Goal: Check status: Check status

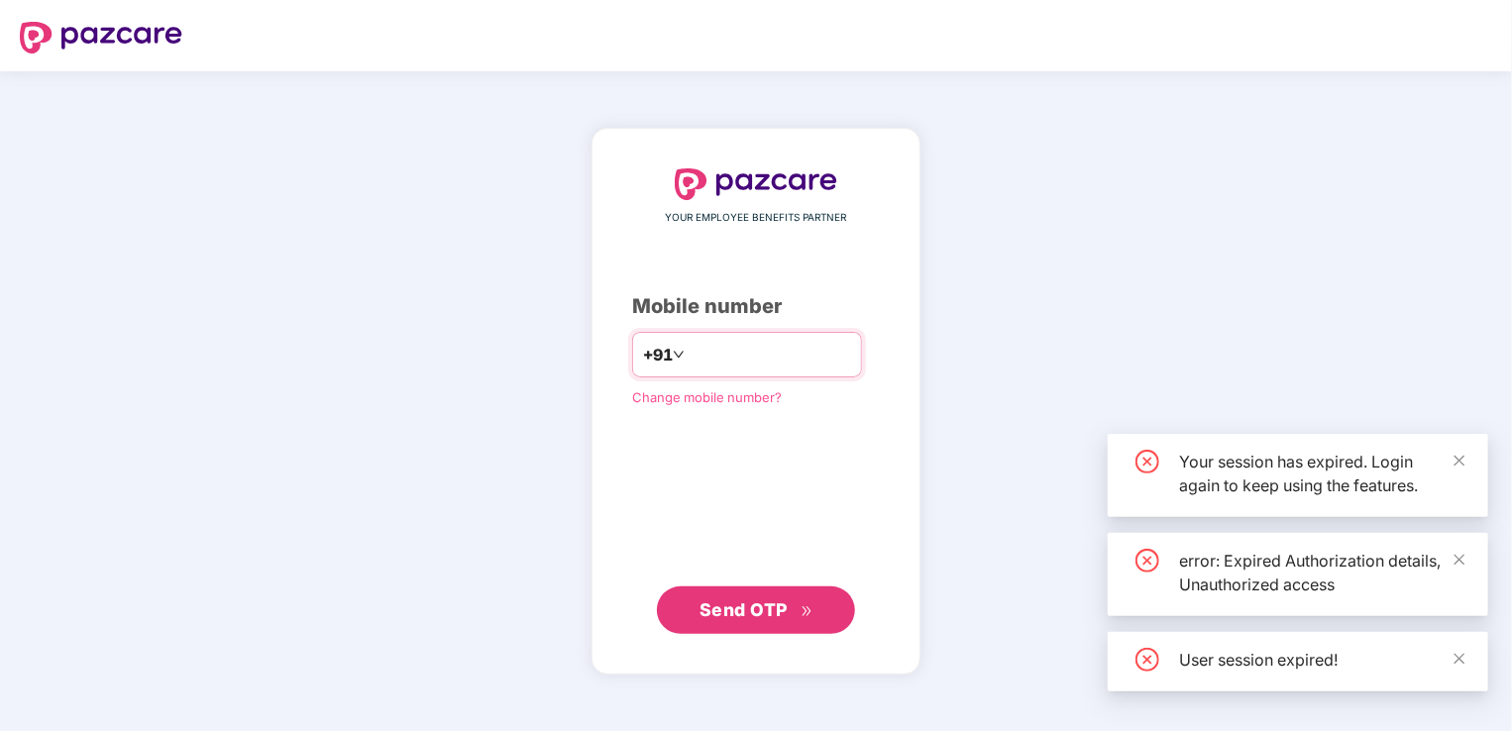
click at [801, 357] on input "number" at bounding box center [770, 355] width 163 height 32
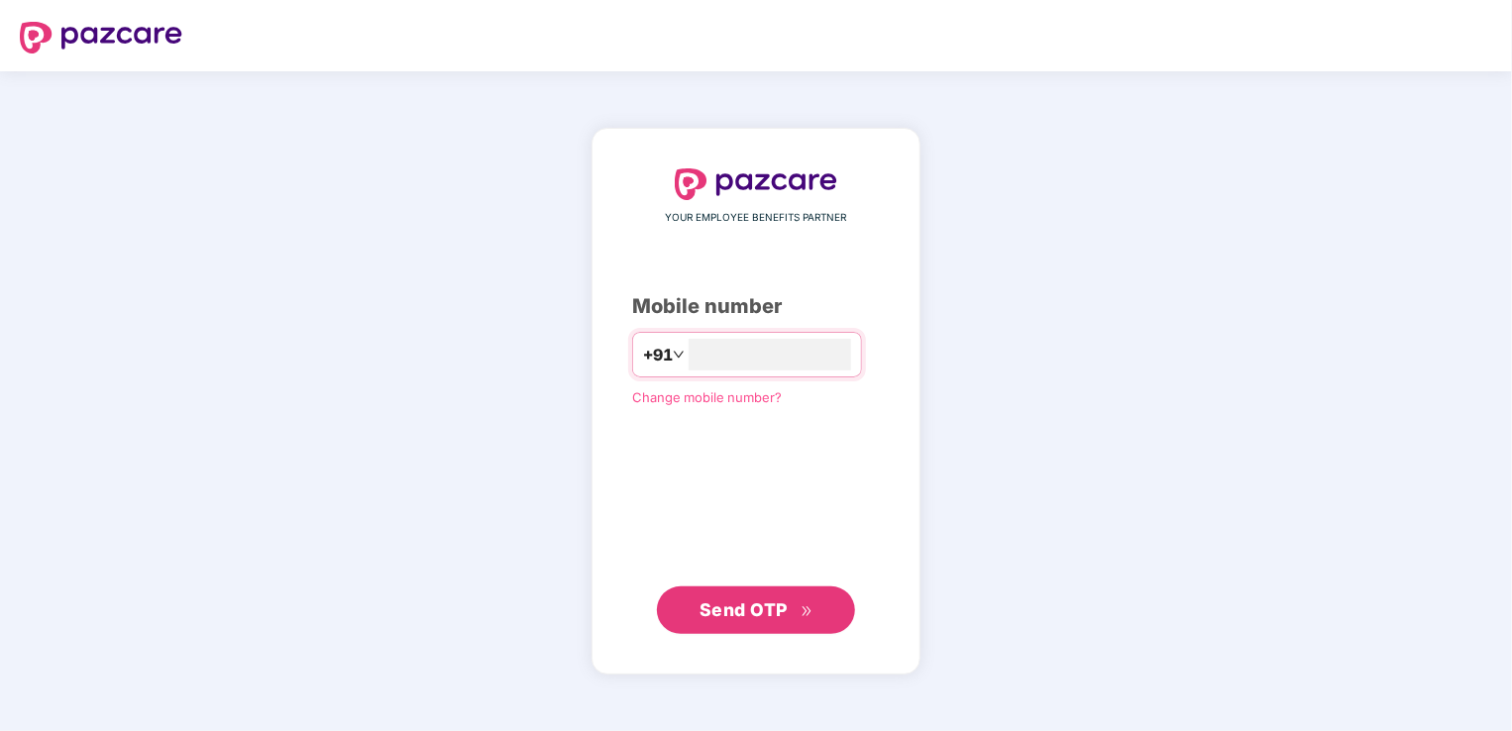
type input "**********"
click at [797, 618] on span "Send OTP" at bounding box center [757, 611] width 114 height 28
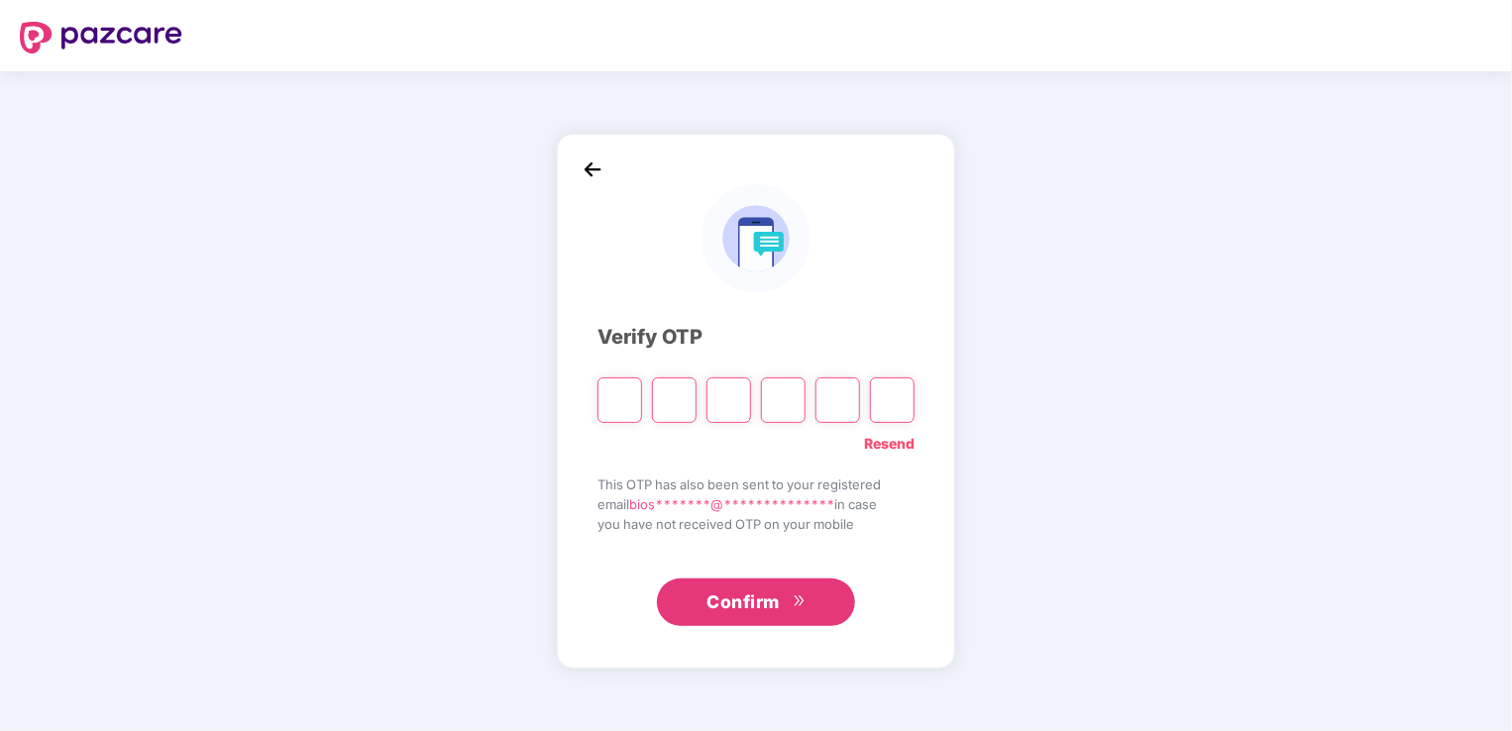
type input "*"
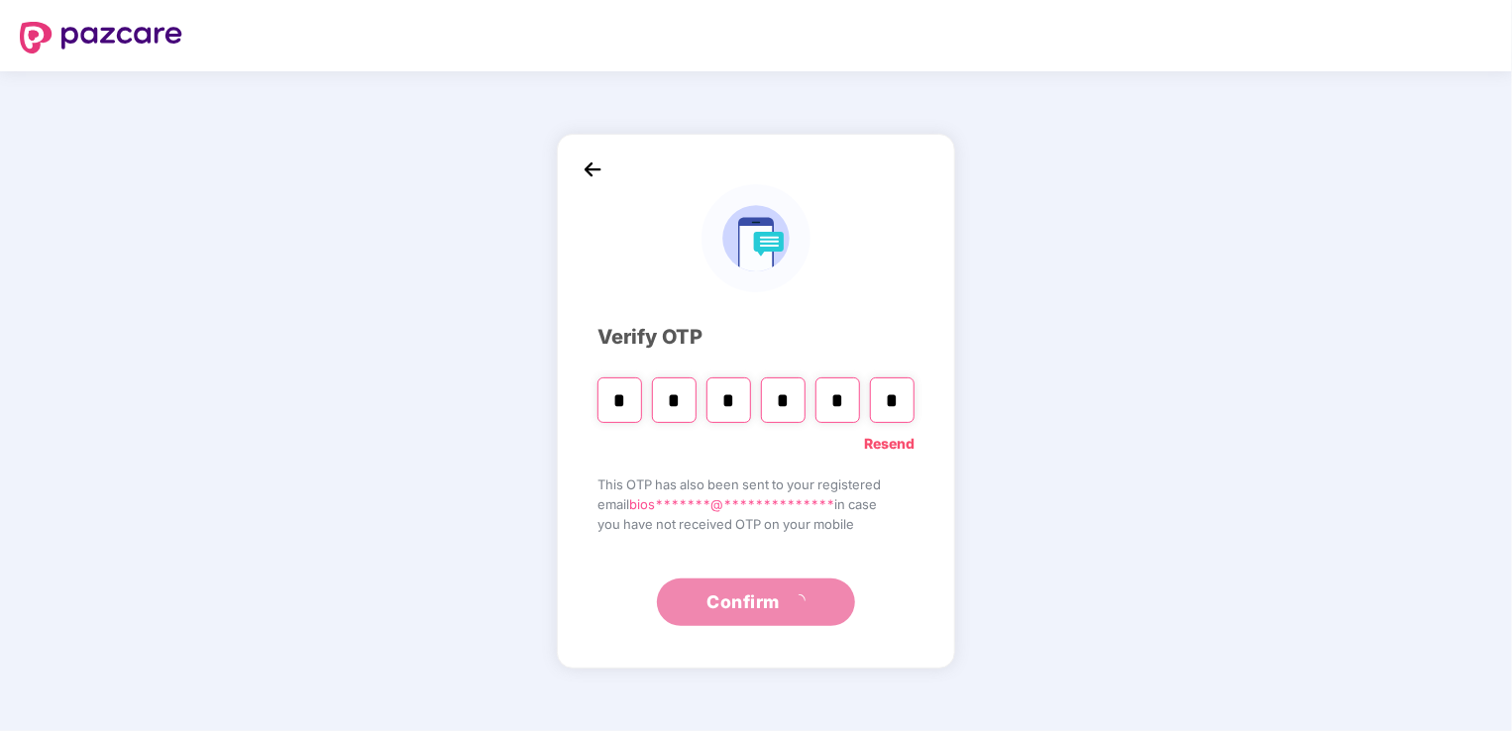
type input "*"
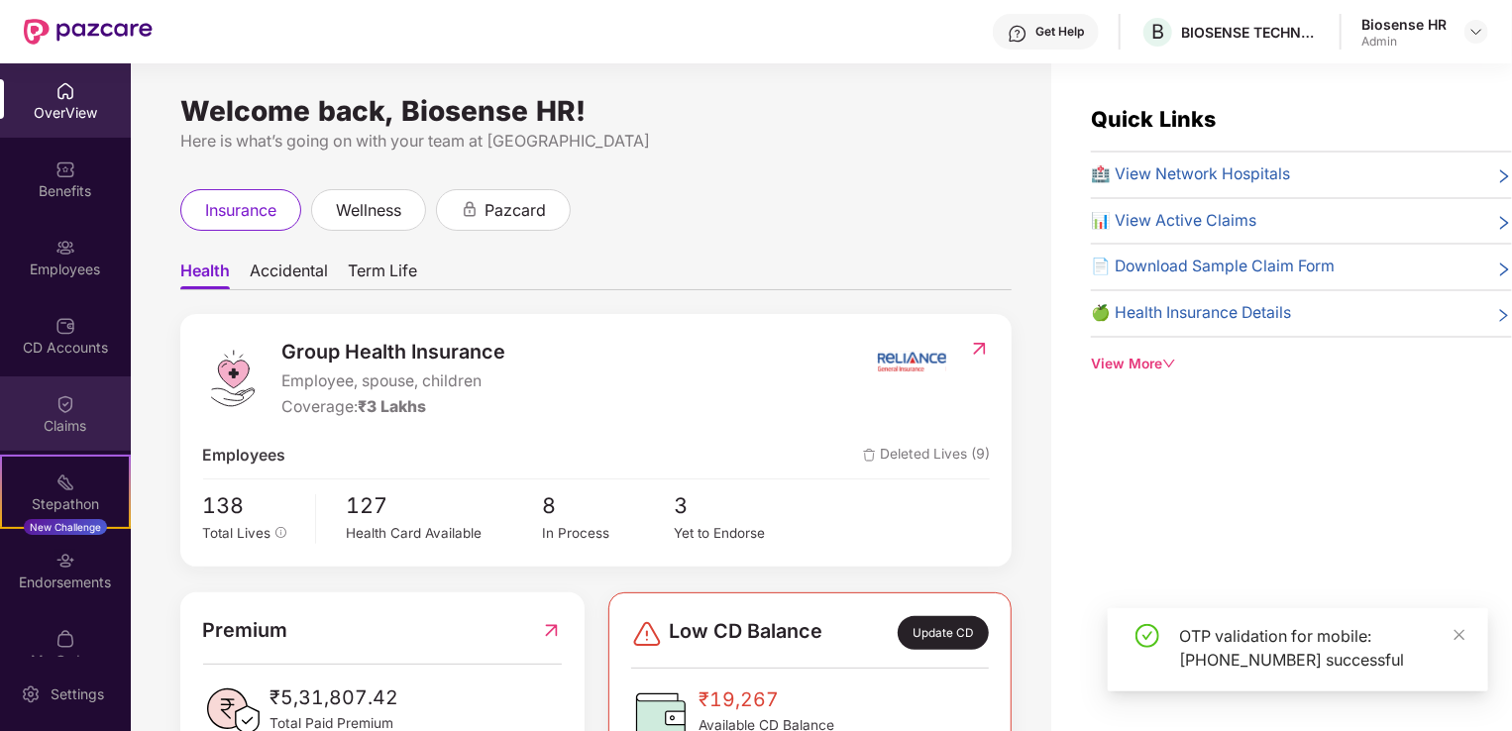
click at [50, 394] on div "Claims" at bounding box center [65, 414] width 131 height 74
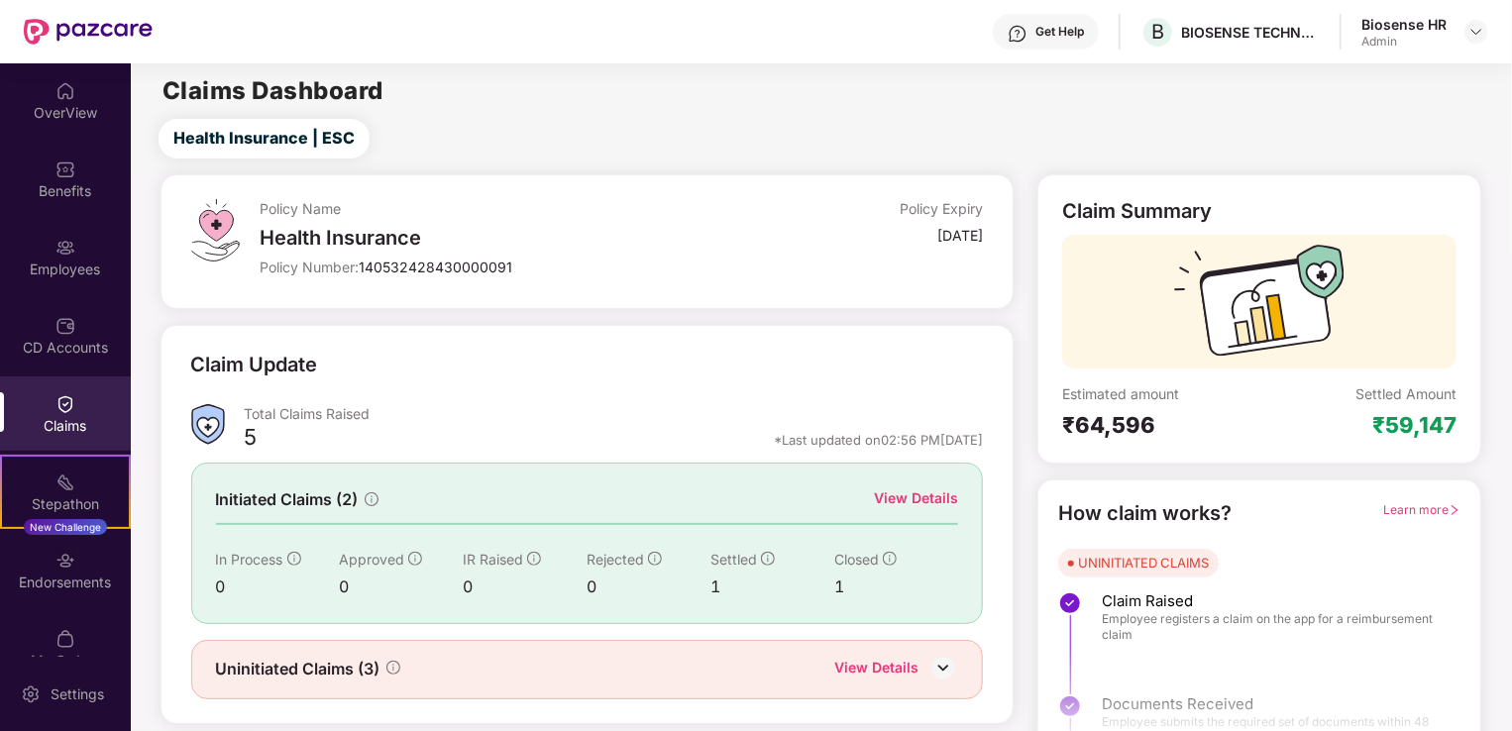
scroll to position [44, 0]
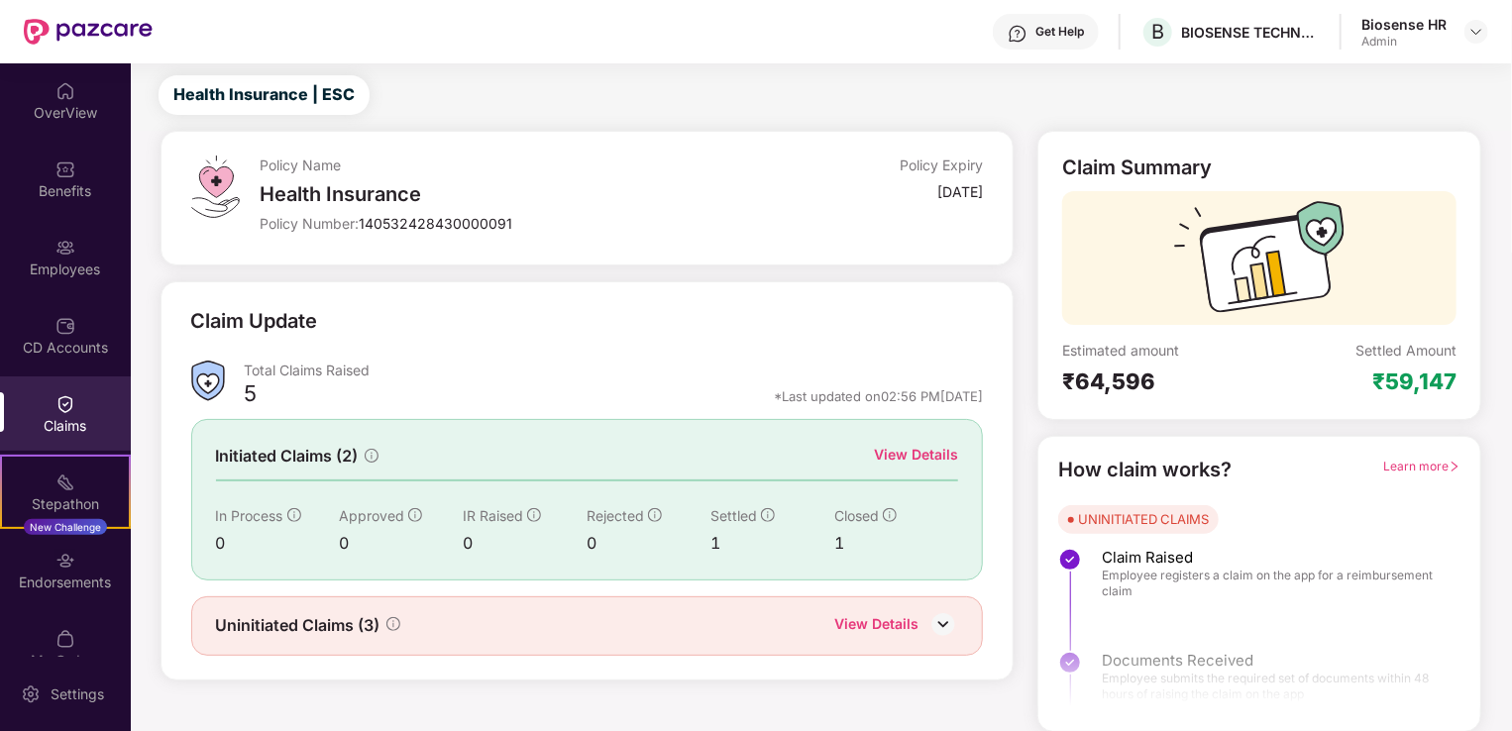
click at [905, 458] on div "View Details" at bounding box center [916, 455] width 84 height 22
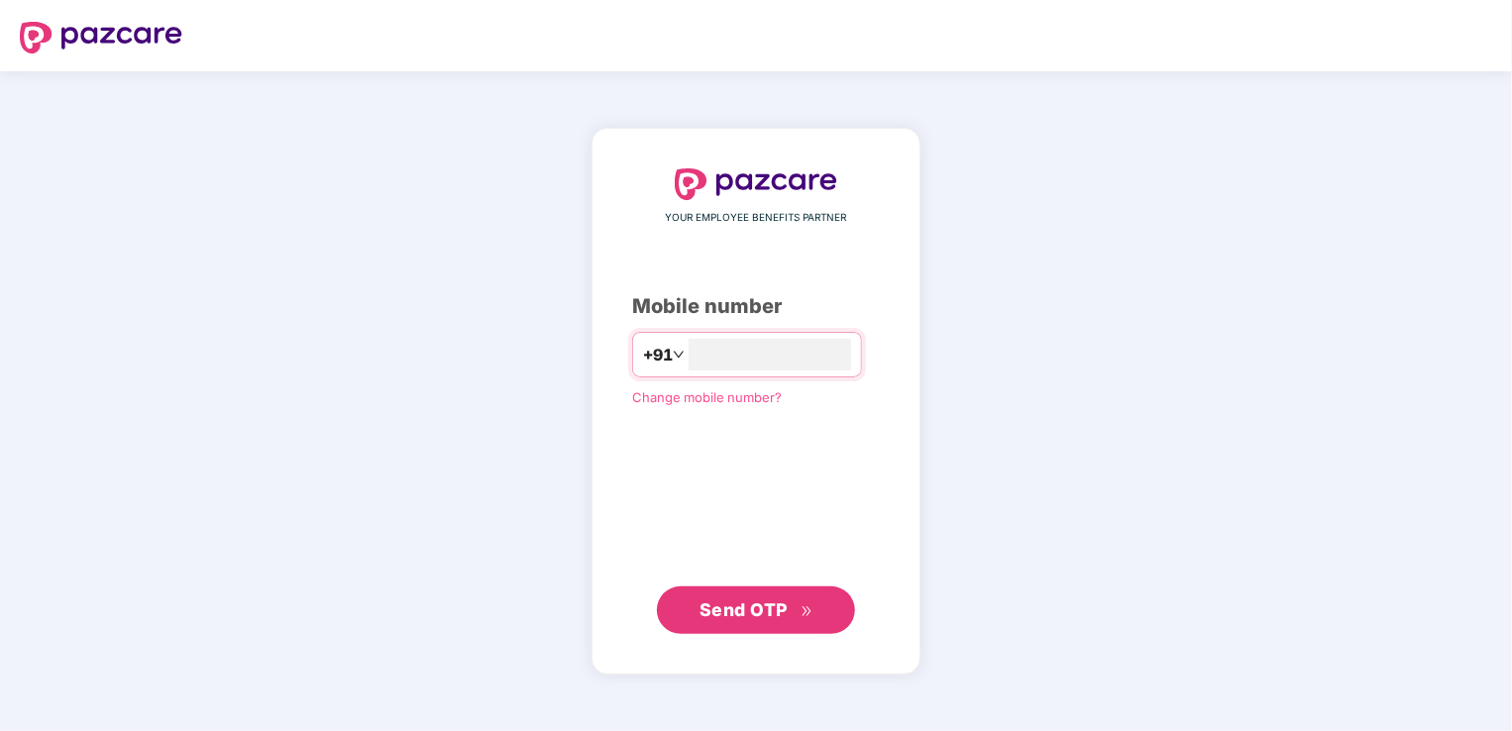
type input "**********"
click at [771, 613] on span "Send OTP" at bounding box center [744, 610] width 88 height 21
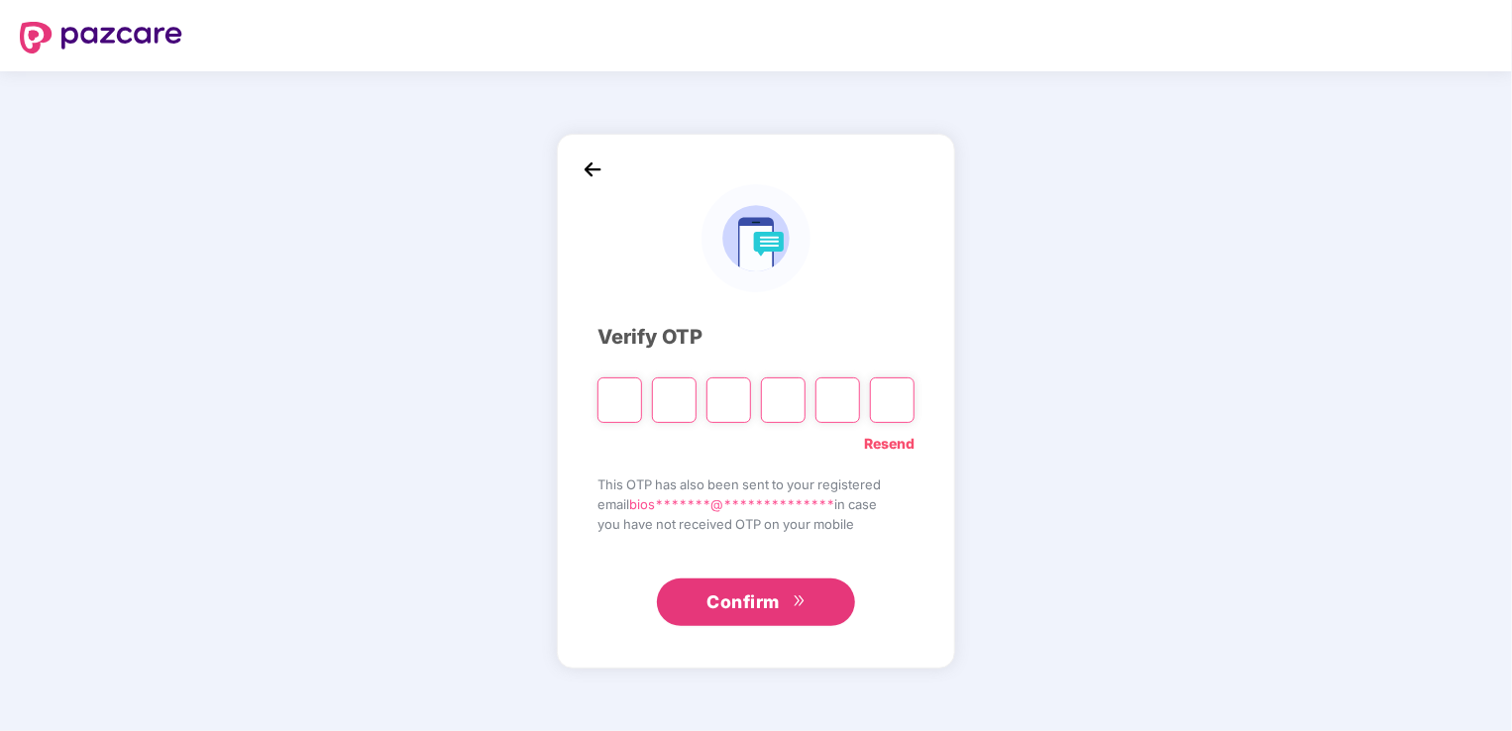
type input "*"
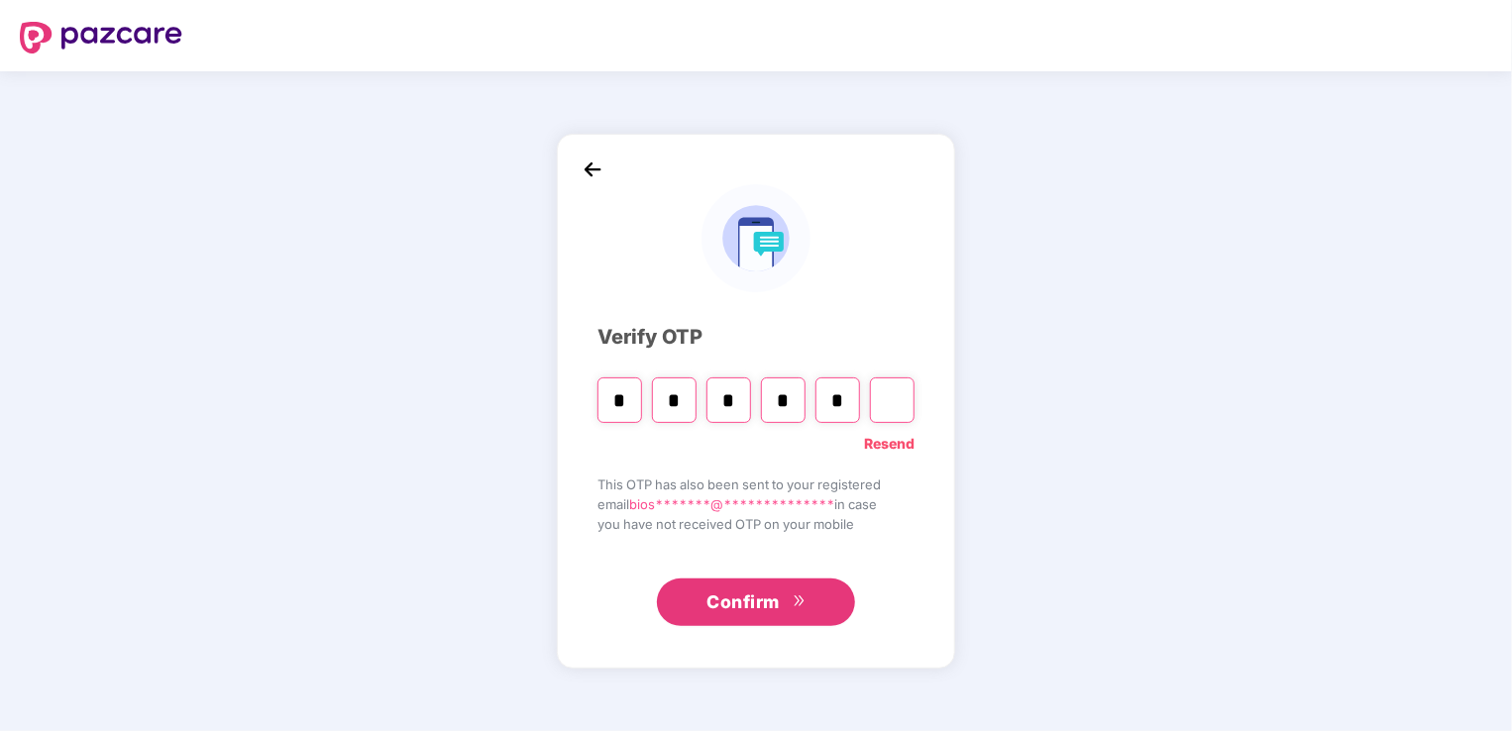
type input "*"
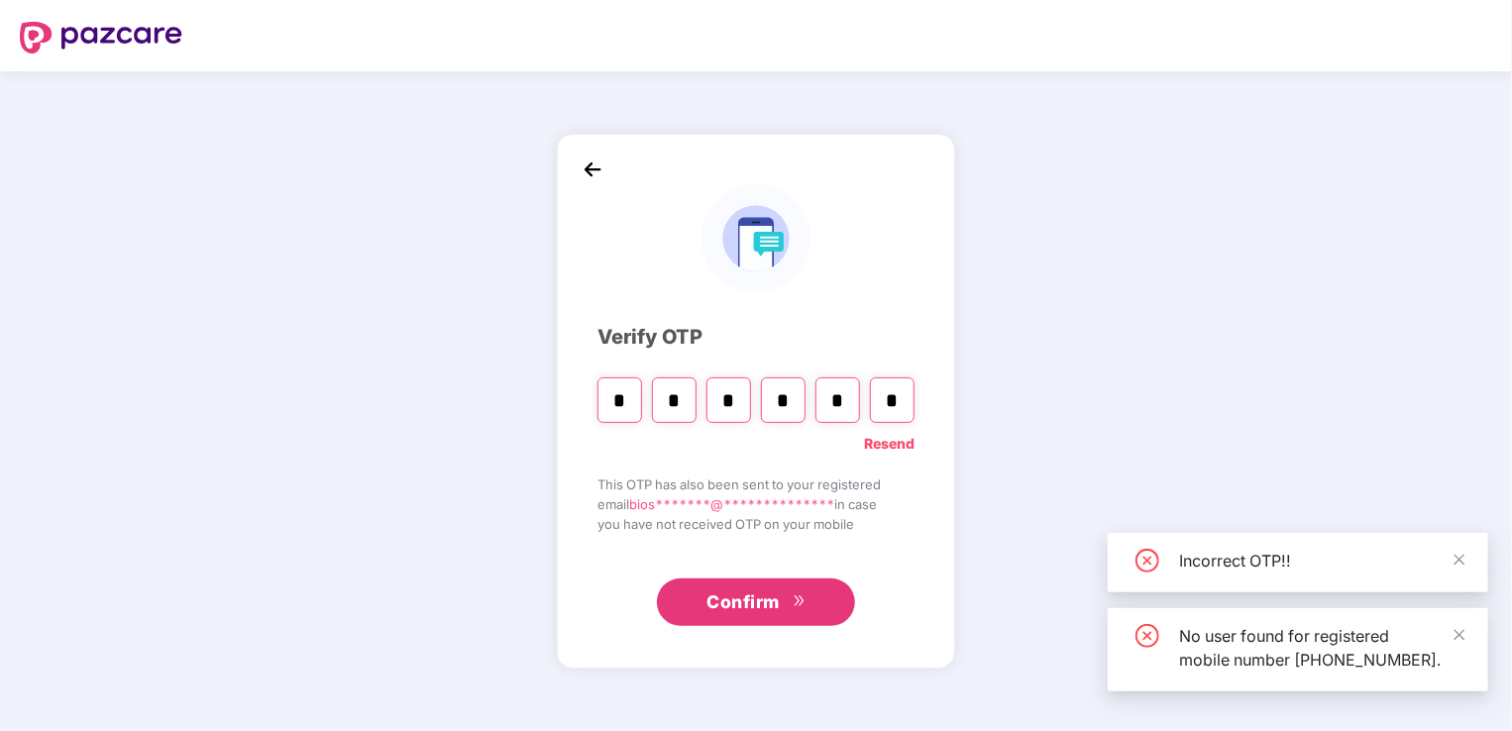
drag, startPoint x: 897, startPoint y: 398, endPoint x: 678, endPoint y: 384, distance: 219.5
click at [678, 384] on div "* * * * * *" at bounding box center [756, 393] width 317 height 59
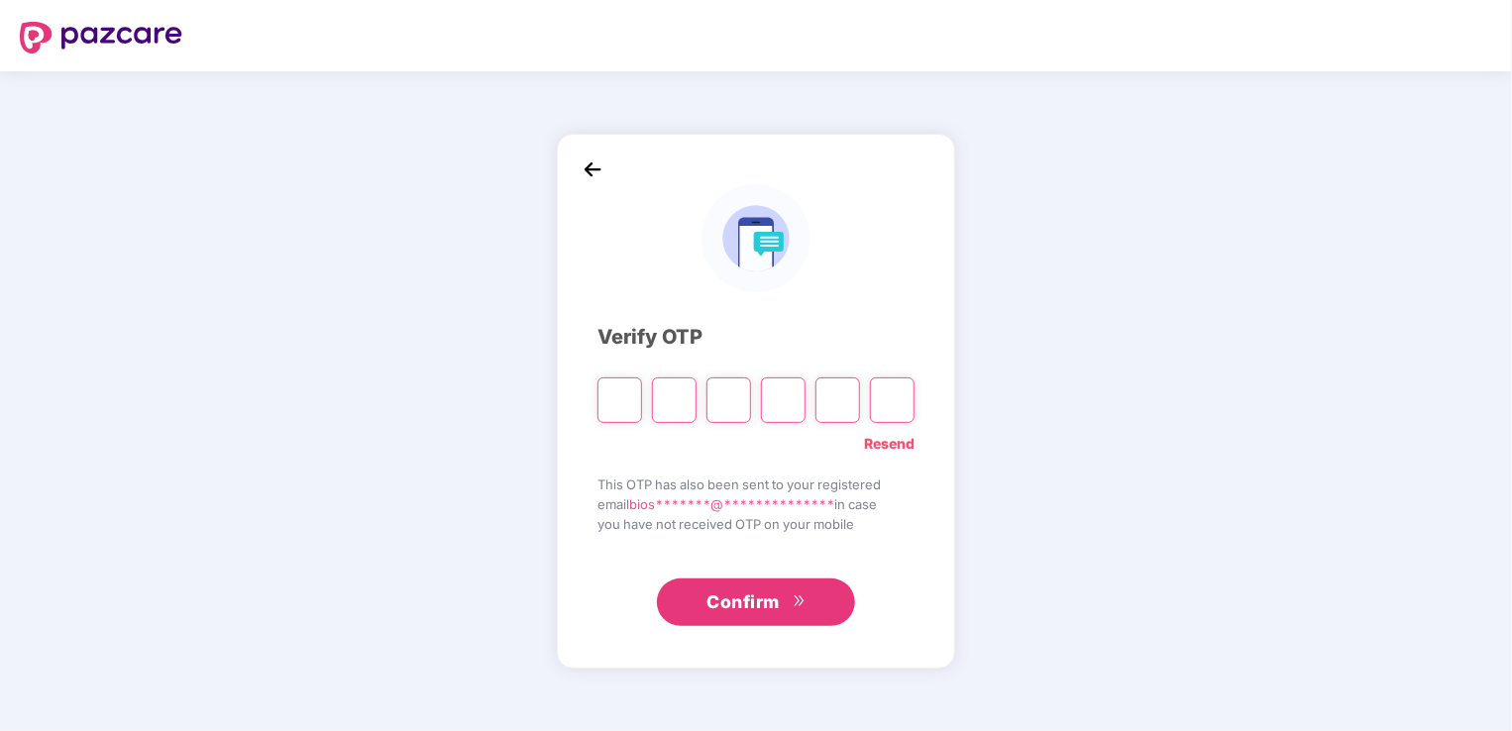
type input "*"
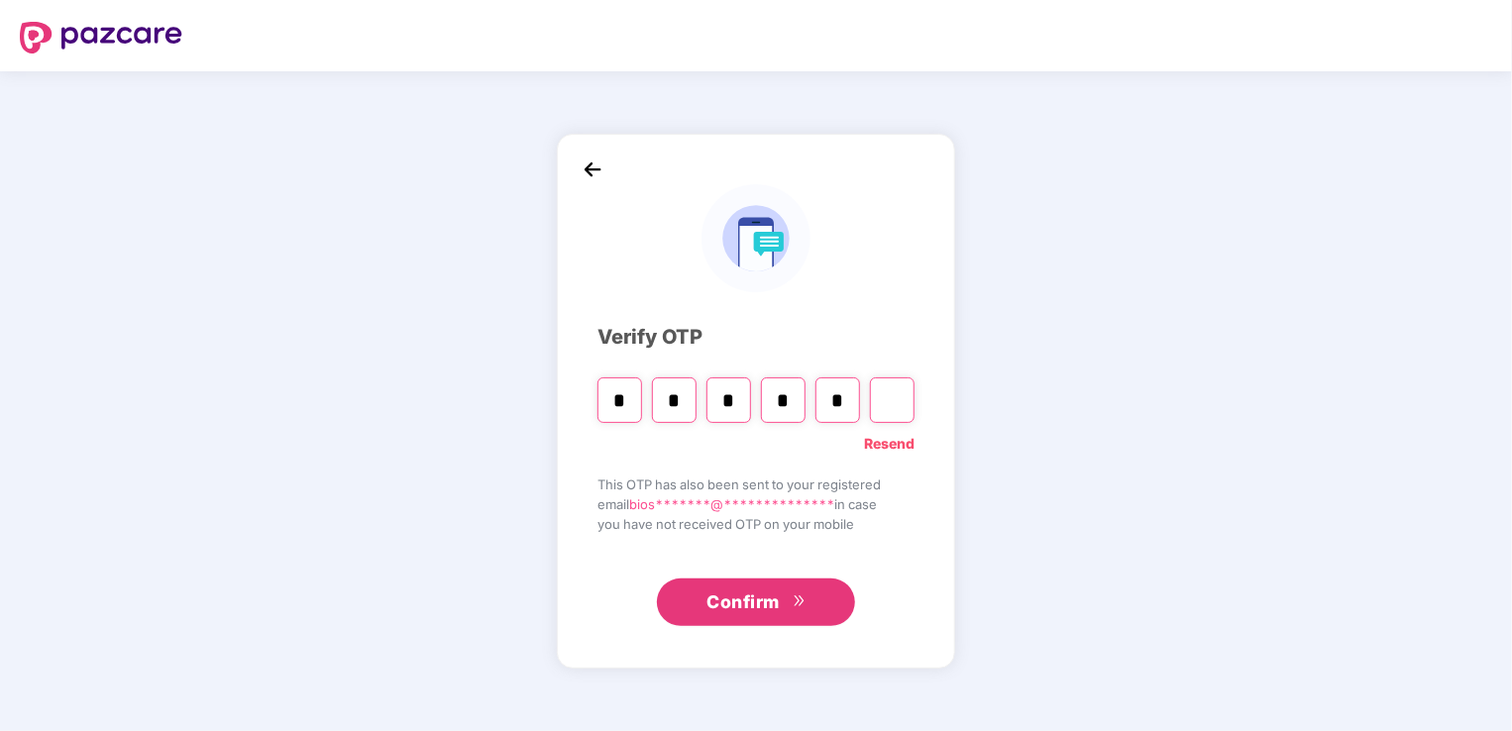
type input "*"
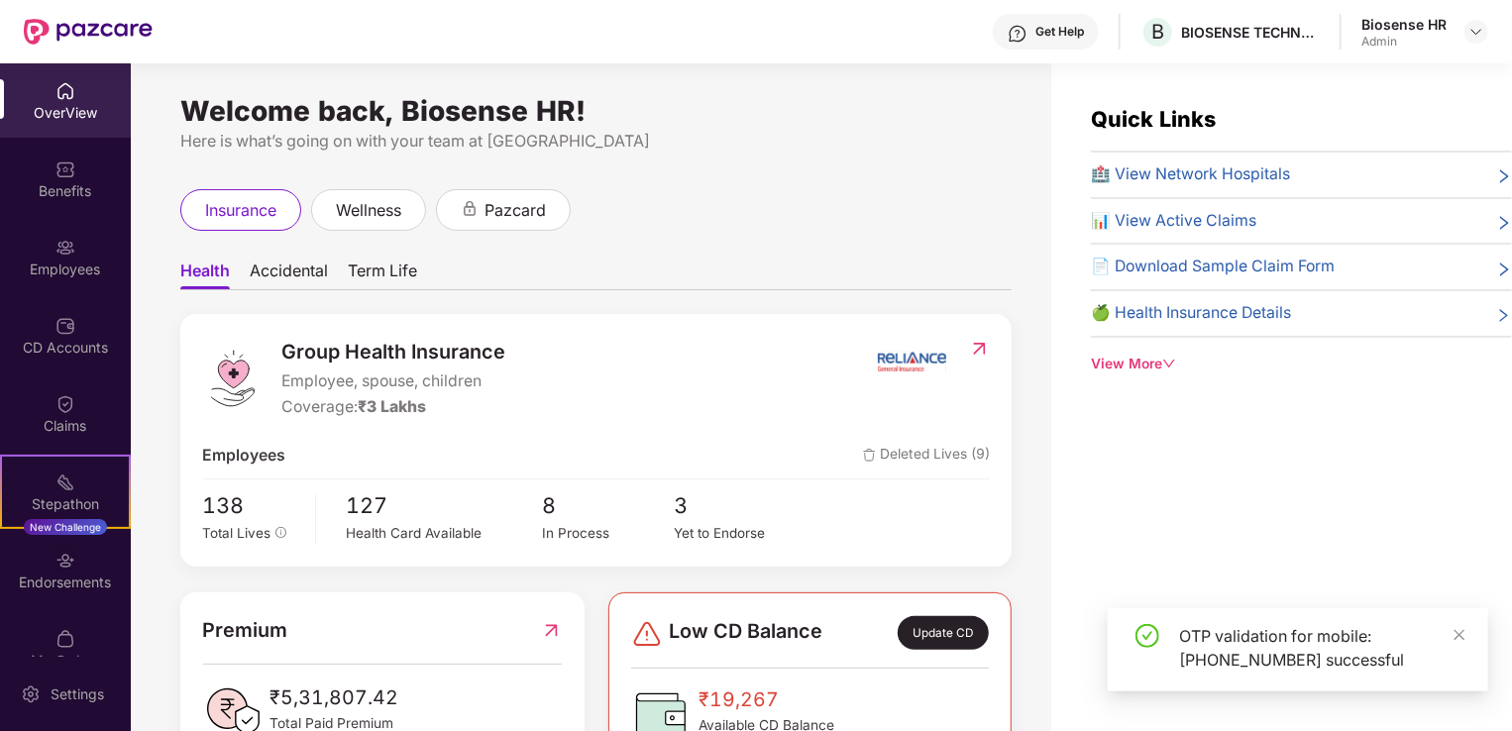
click at [70, 433] on div "Claims" at bounding box center [65, 426] width 131 height 20
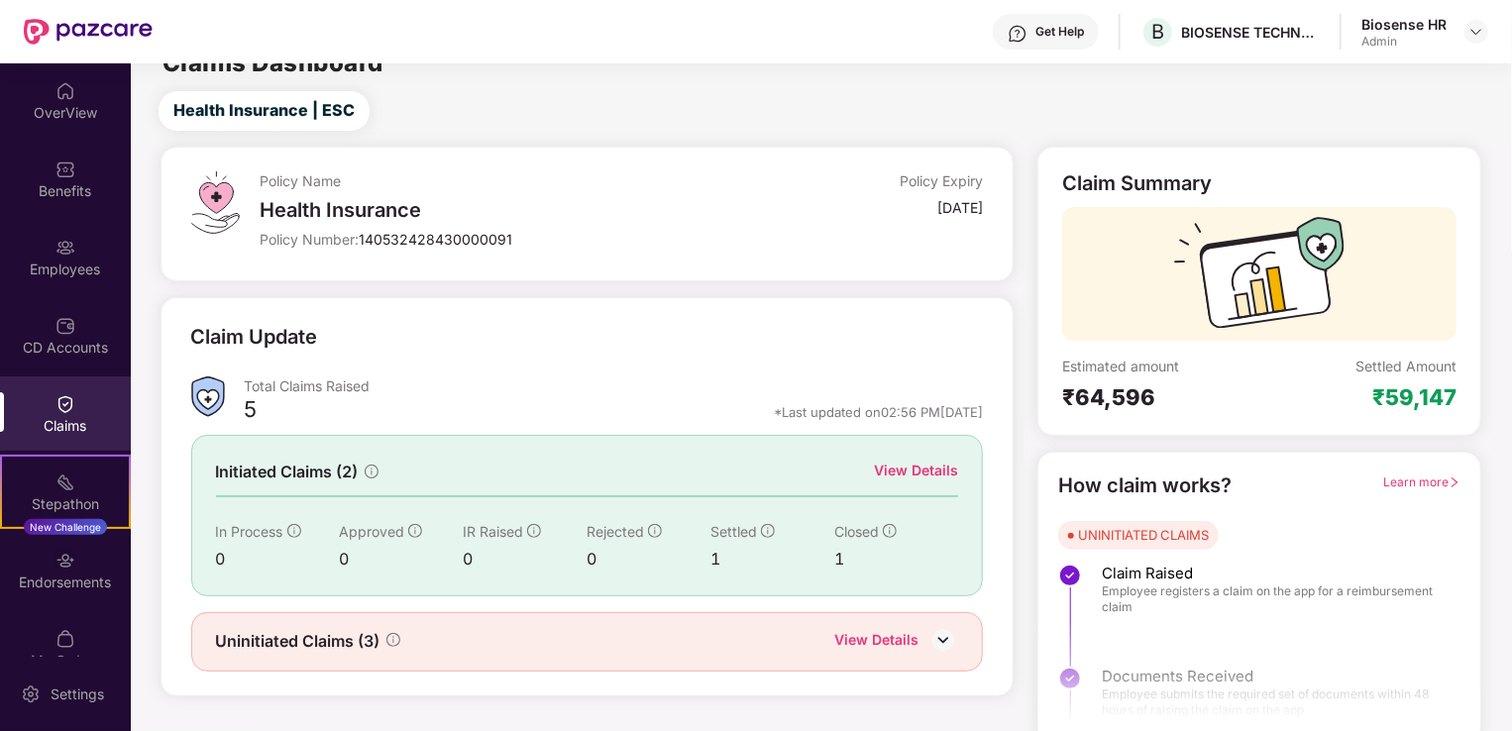
scroll to position [44, 0]
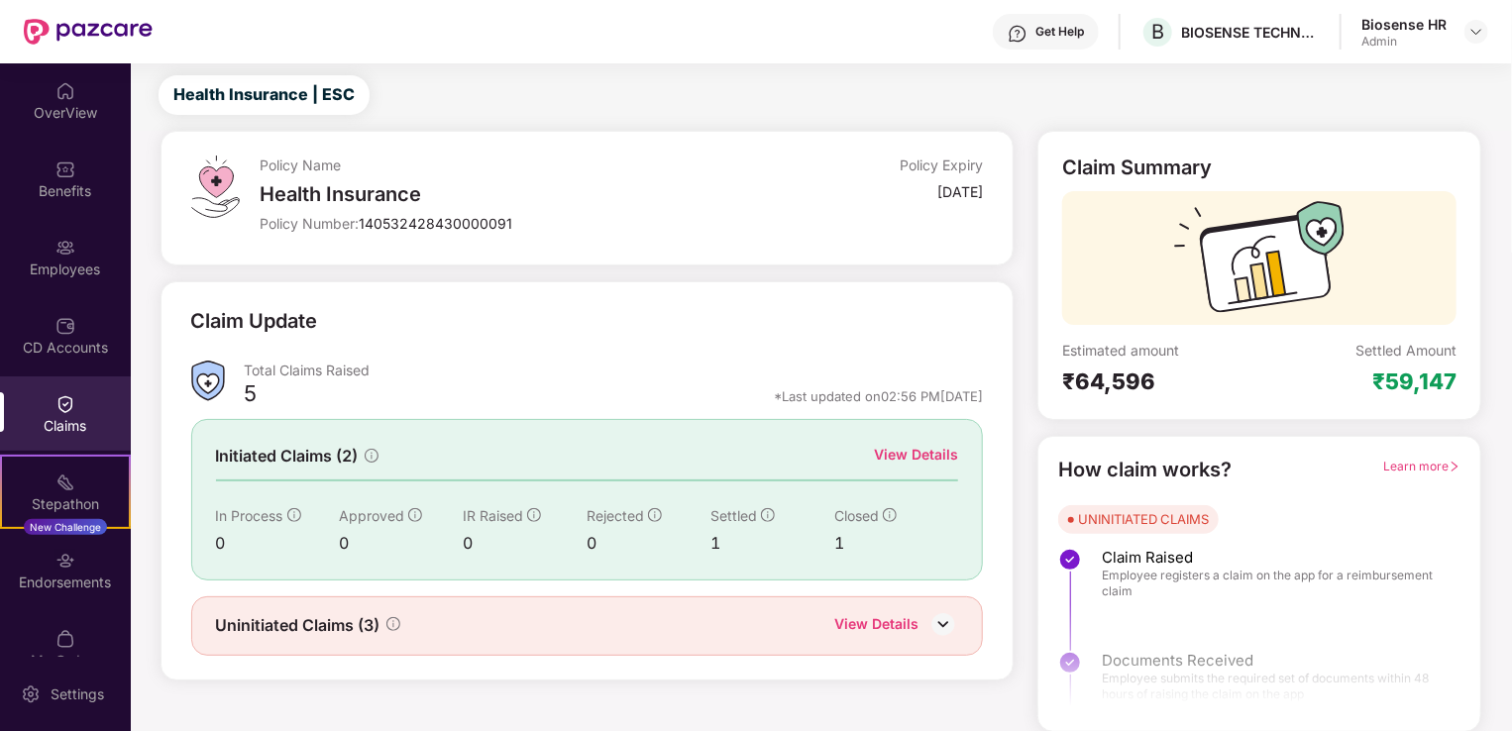
click at [942, 626] on img at bounding box center [944, 625] width 30 height 30
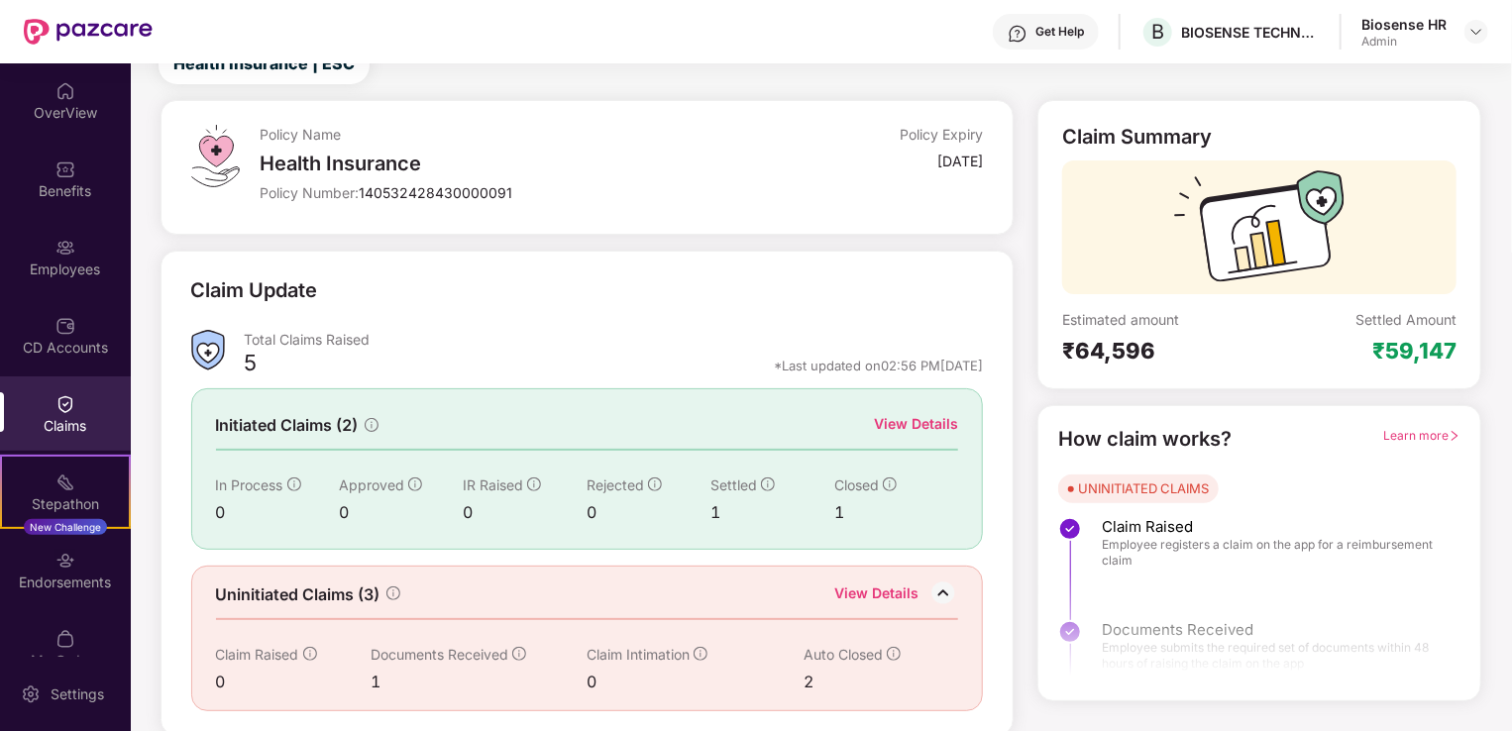
scroll to position [75, 0]
drag, startPoint x: 1372, startPoint y: 348, endPoint x: 1455, endPoint y: 352, distance: 83.3
click at [1455, 352] on div "Settled Amount ₹59,147" at bounding box center [1358, 336] width 197 height 55
click at [1312, 364] on div "Claim Summary Estimated amount ₹64,596 Settled Amount ₹59,147" at bounding box center [1260, 243] width 444 height 289
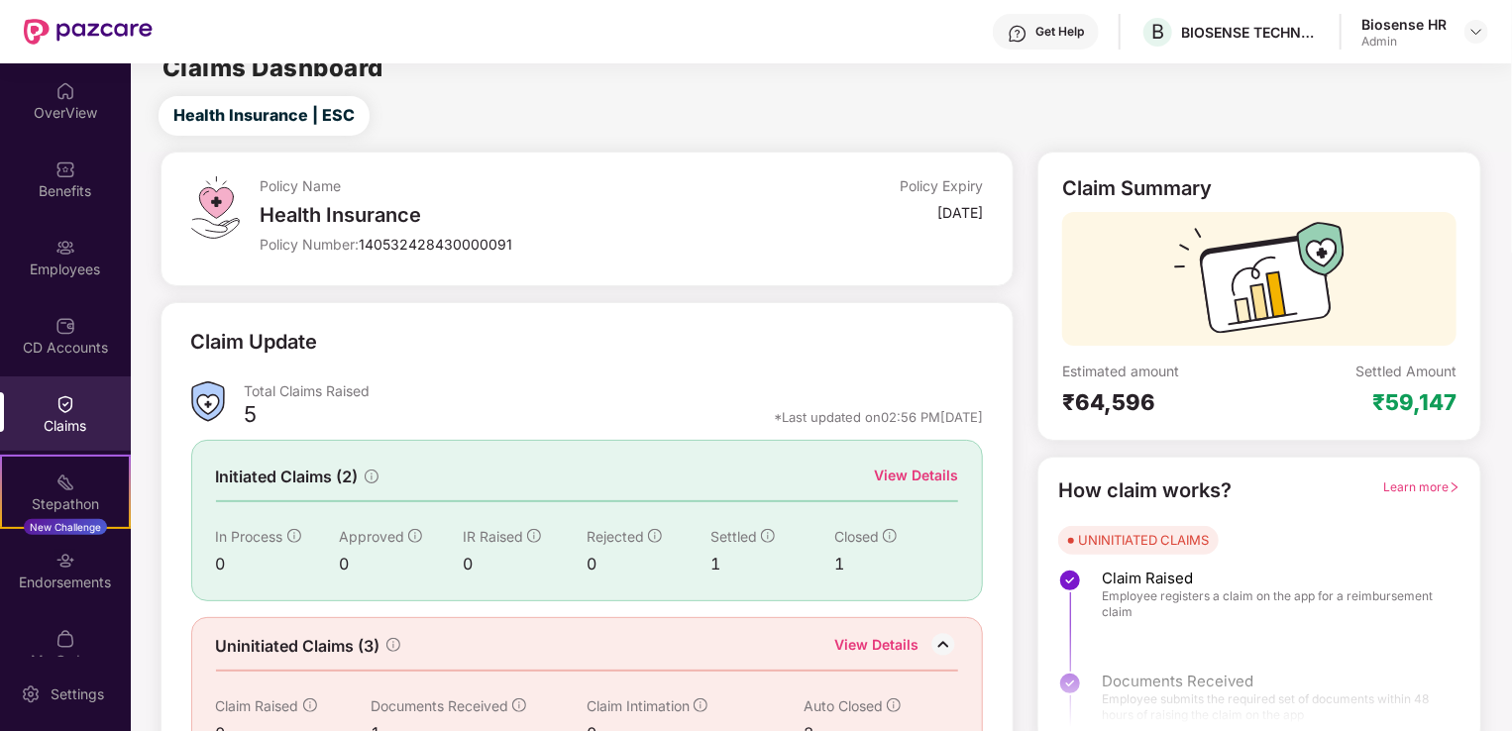
scroll to position [0, 0]
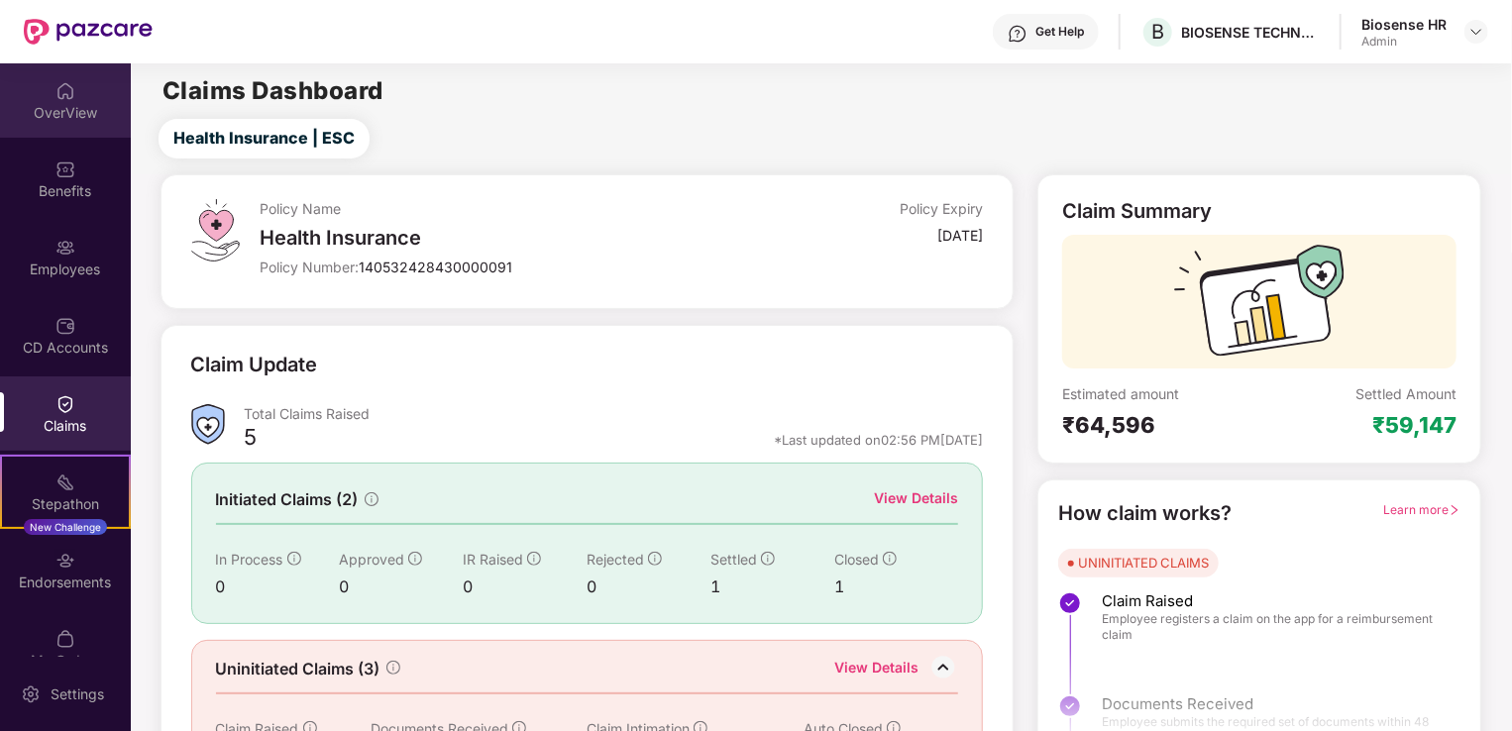
click at [48, 75] on div "OverView" at bounding box center [65, 100] width 131 height 74
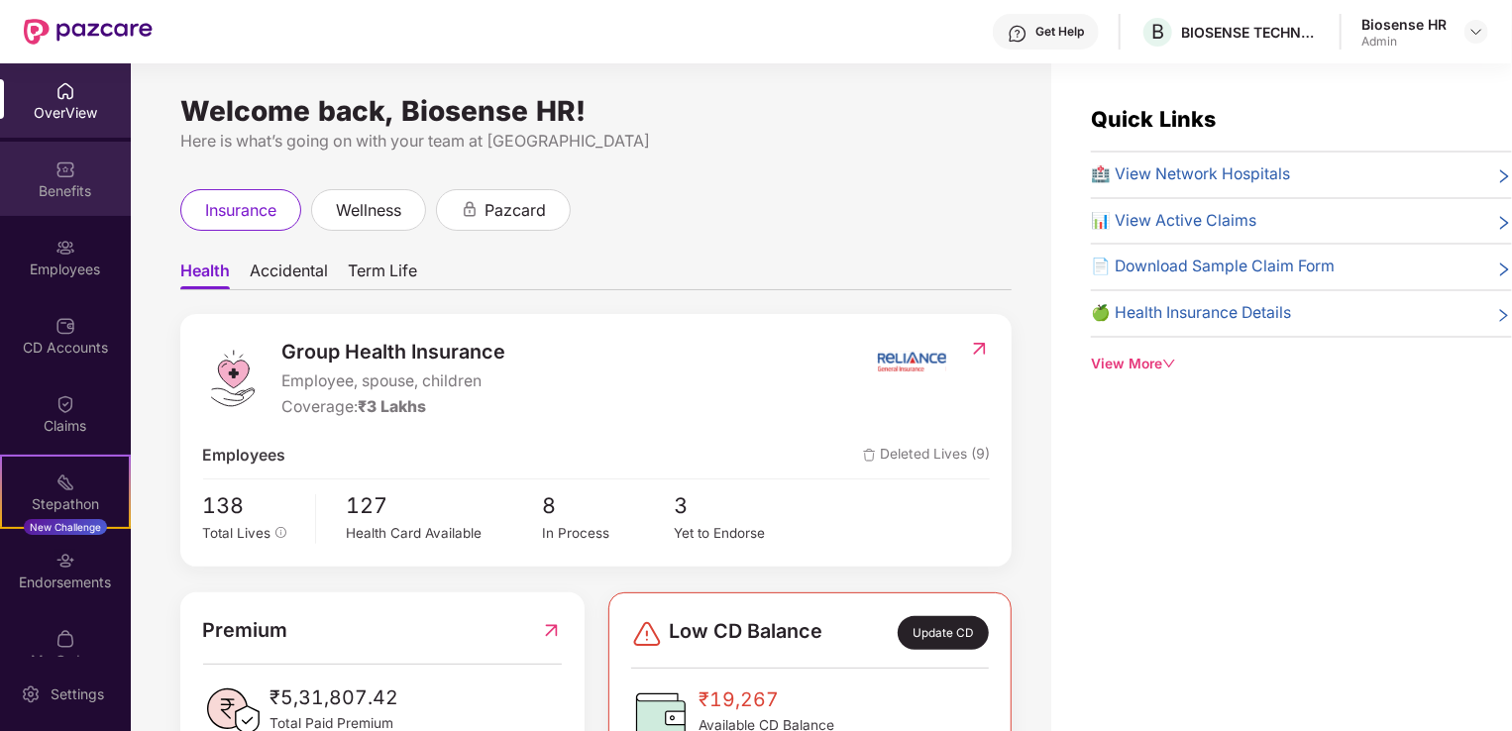
click at [90, 191] on div "Benefits" at bounding box center [65, 191] width 131 height 20
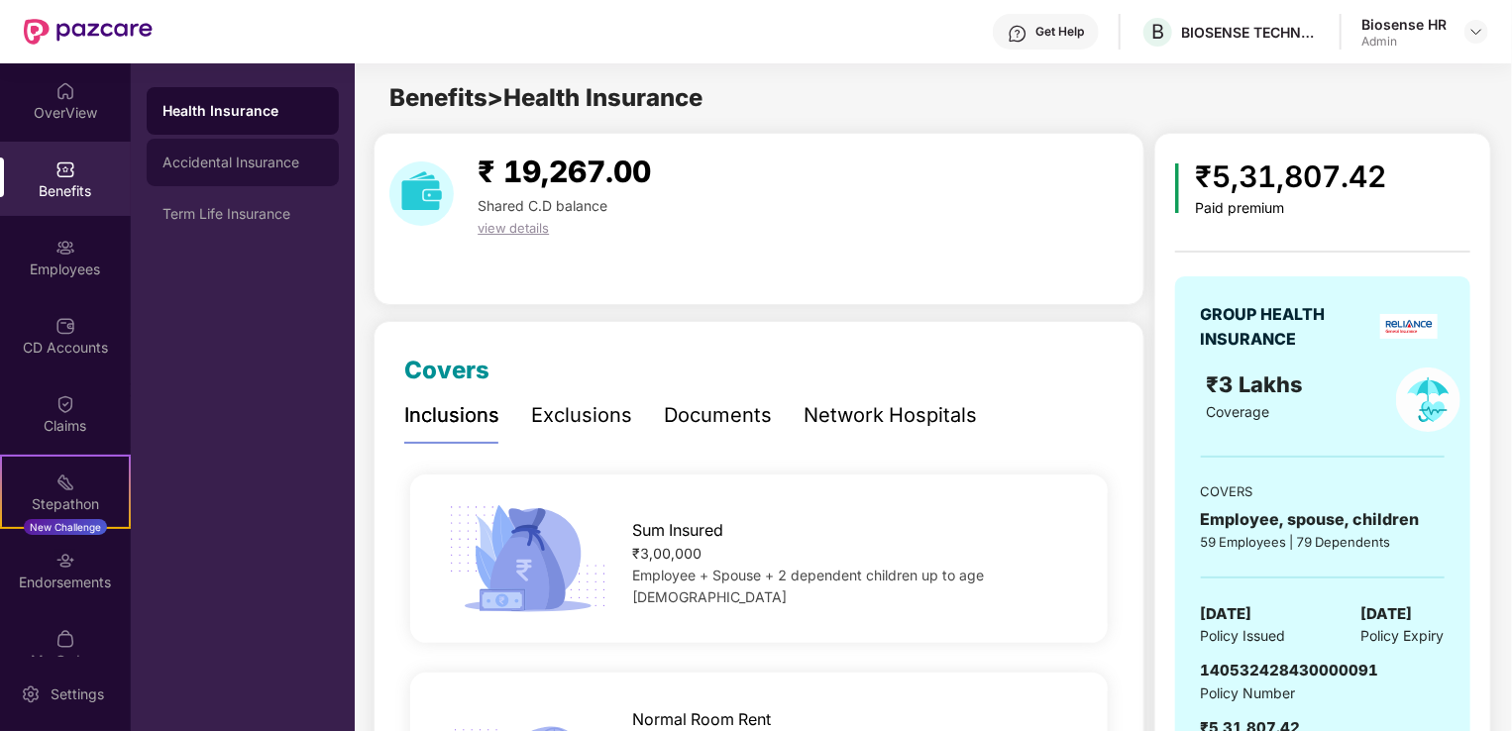
click at [238, 163] on div "Accidental Insurance" at bounding box center [243, 163] width 161 height 16
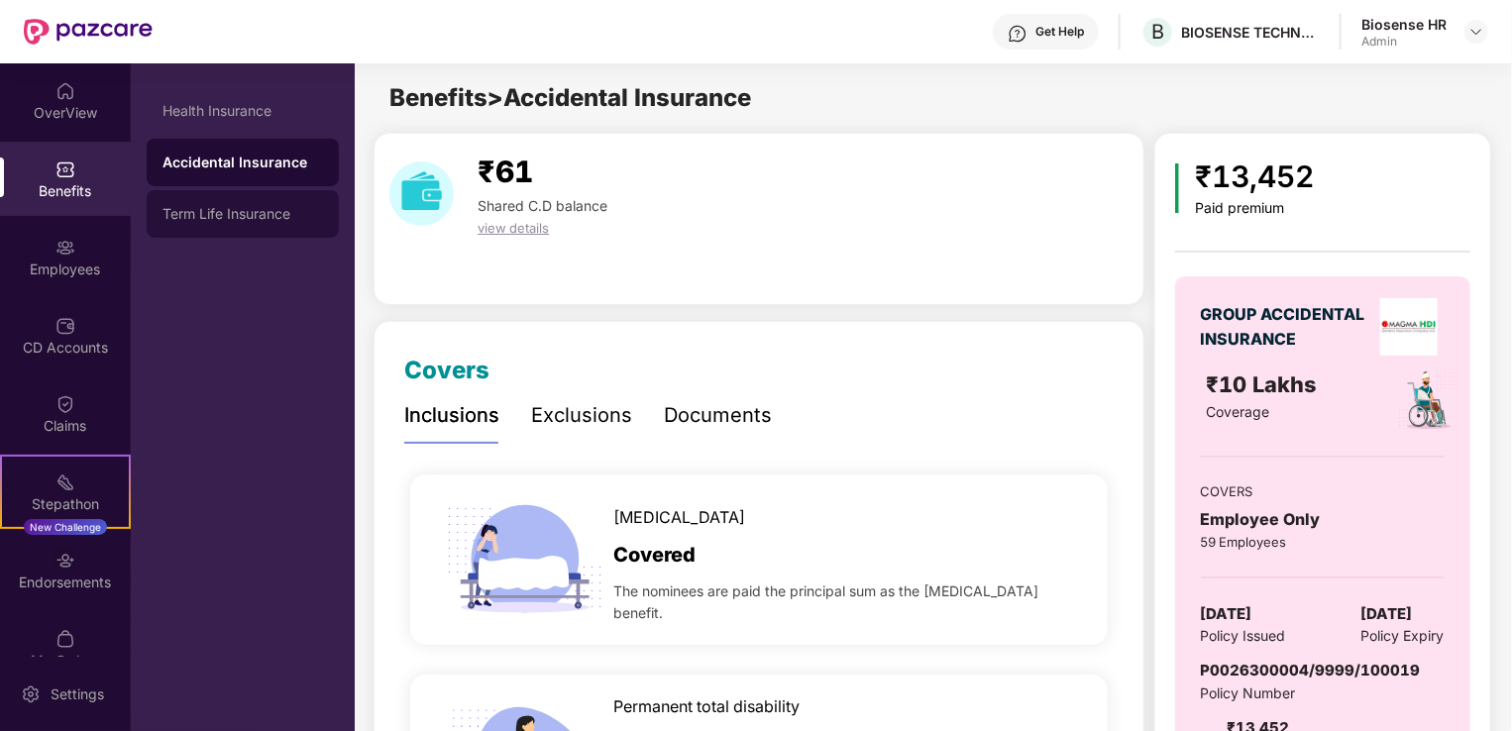
click at [253, 220] on div "Term Life Insurance" at bounding box center [243, 214] width 161 height 16
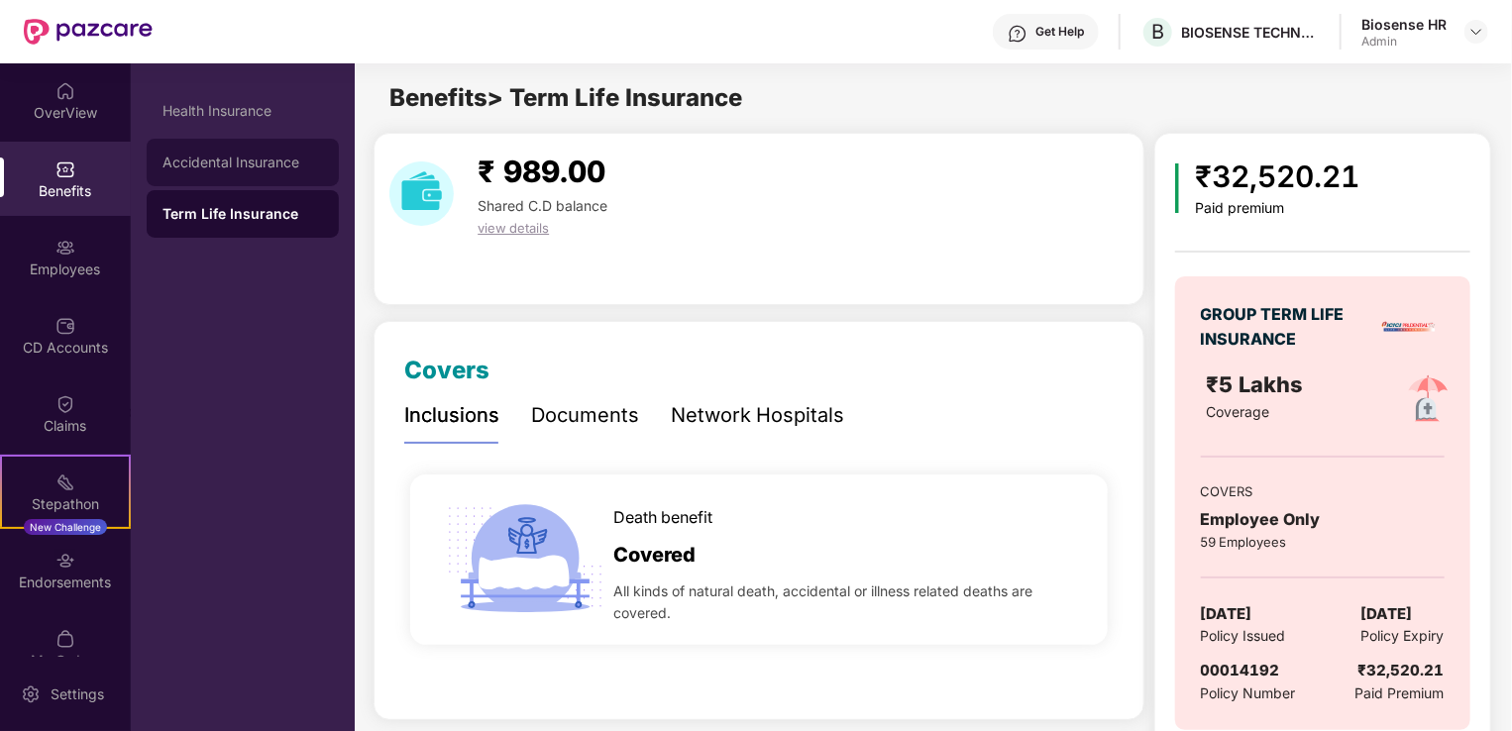
click at [258, 178] on div "Accidental Insurance" at bounding box center [243, 163] width 192 height 48
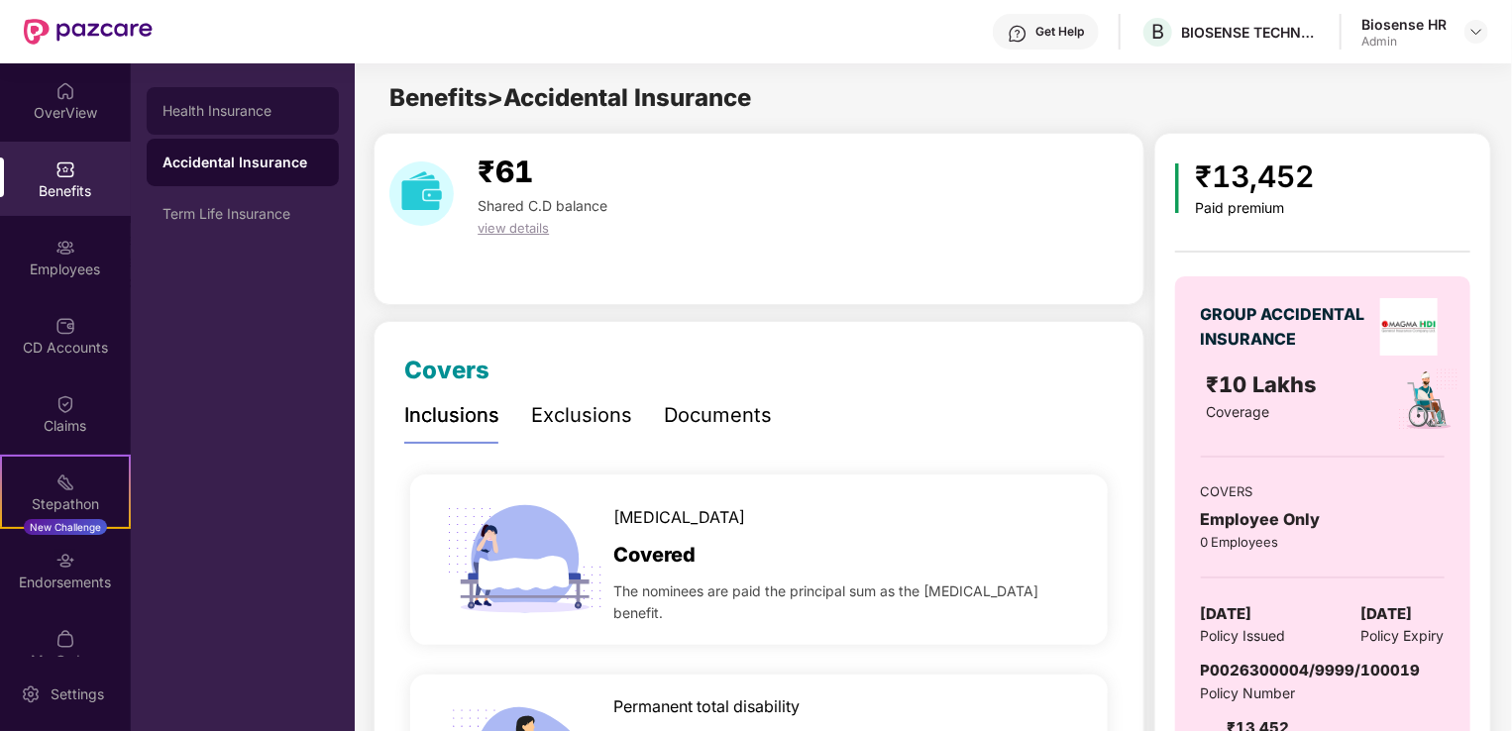
click at [250, 119] on div "Health Insurance" at bounding box center [243, 111] width 192 height 48
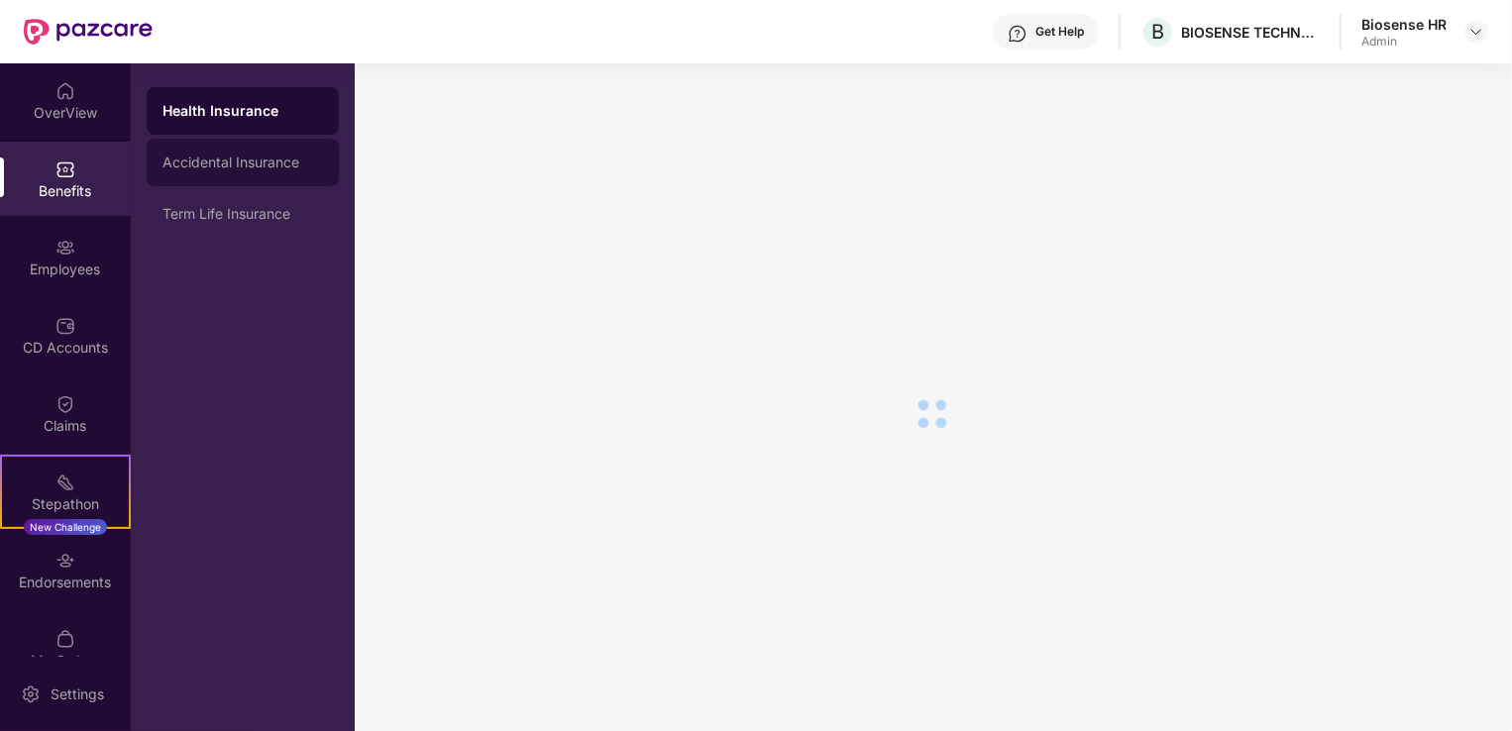
click at [244, 161] on div "Accidental Insurance" at bounding box center [243, 163] width 161 height 16
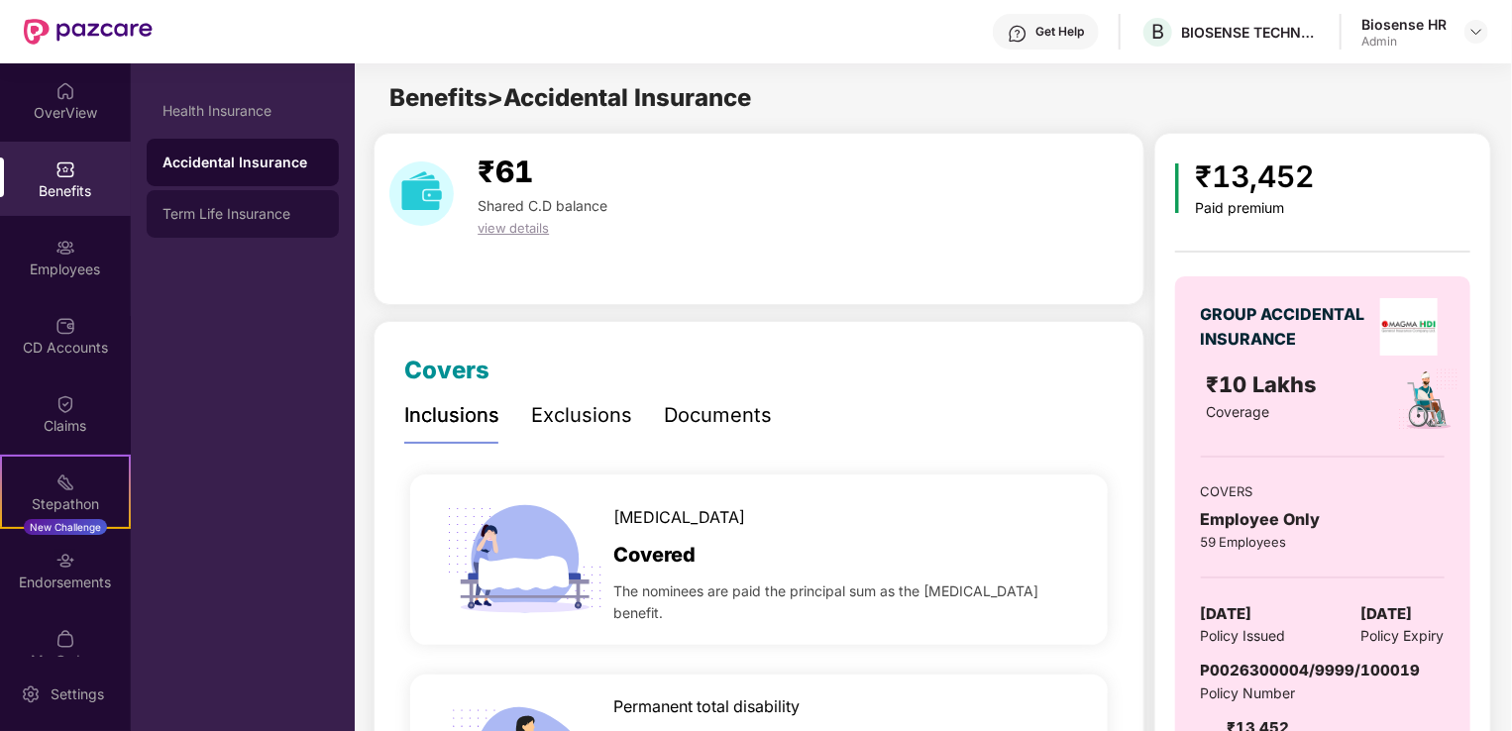
click at [238, 216] on div "Term Life Insurance" at bounding box center [243, 214] width 161 height 16
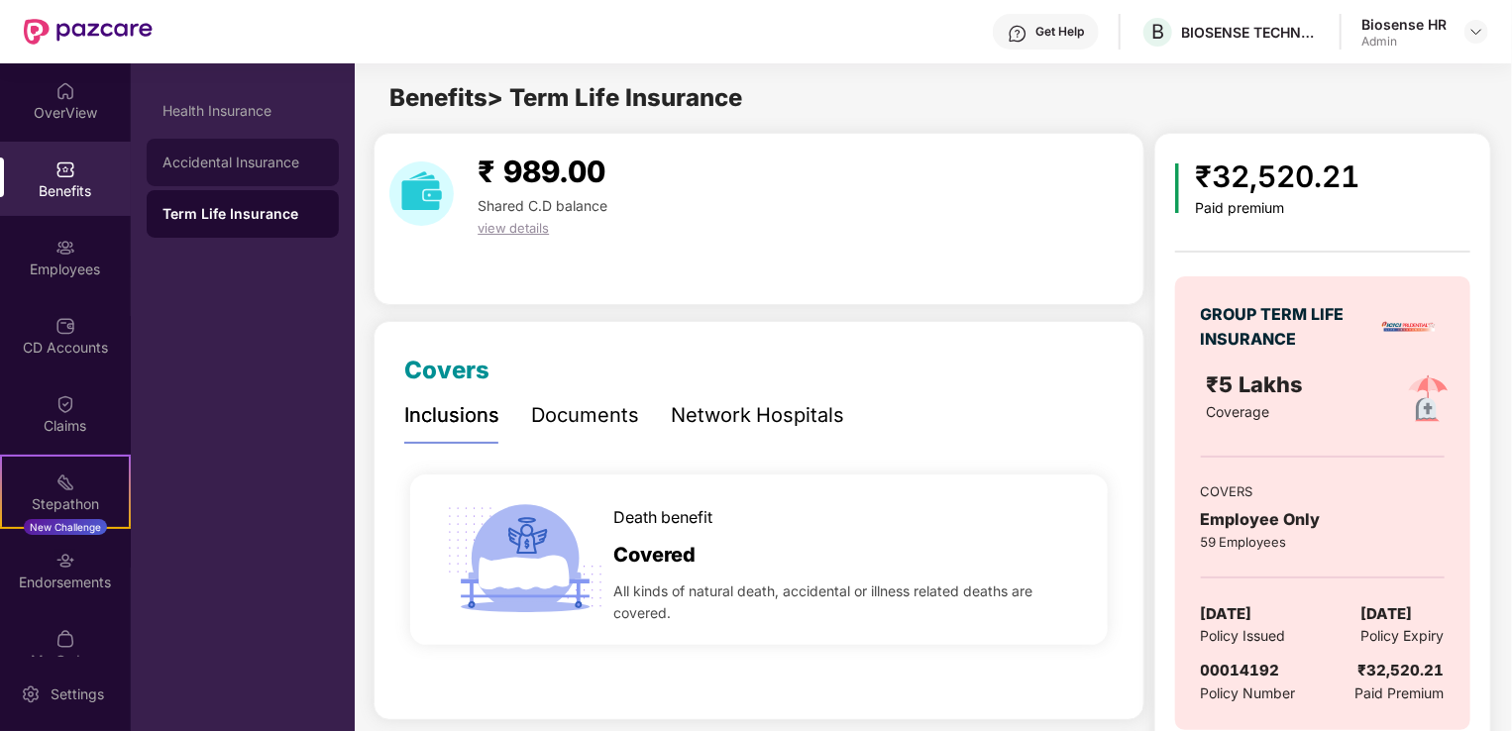
click at [238, 157] on div "Accidental Insurance" at bounding box center [243, 163] width 161 height 16
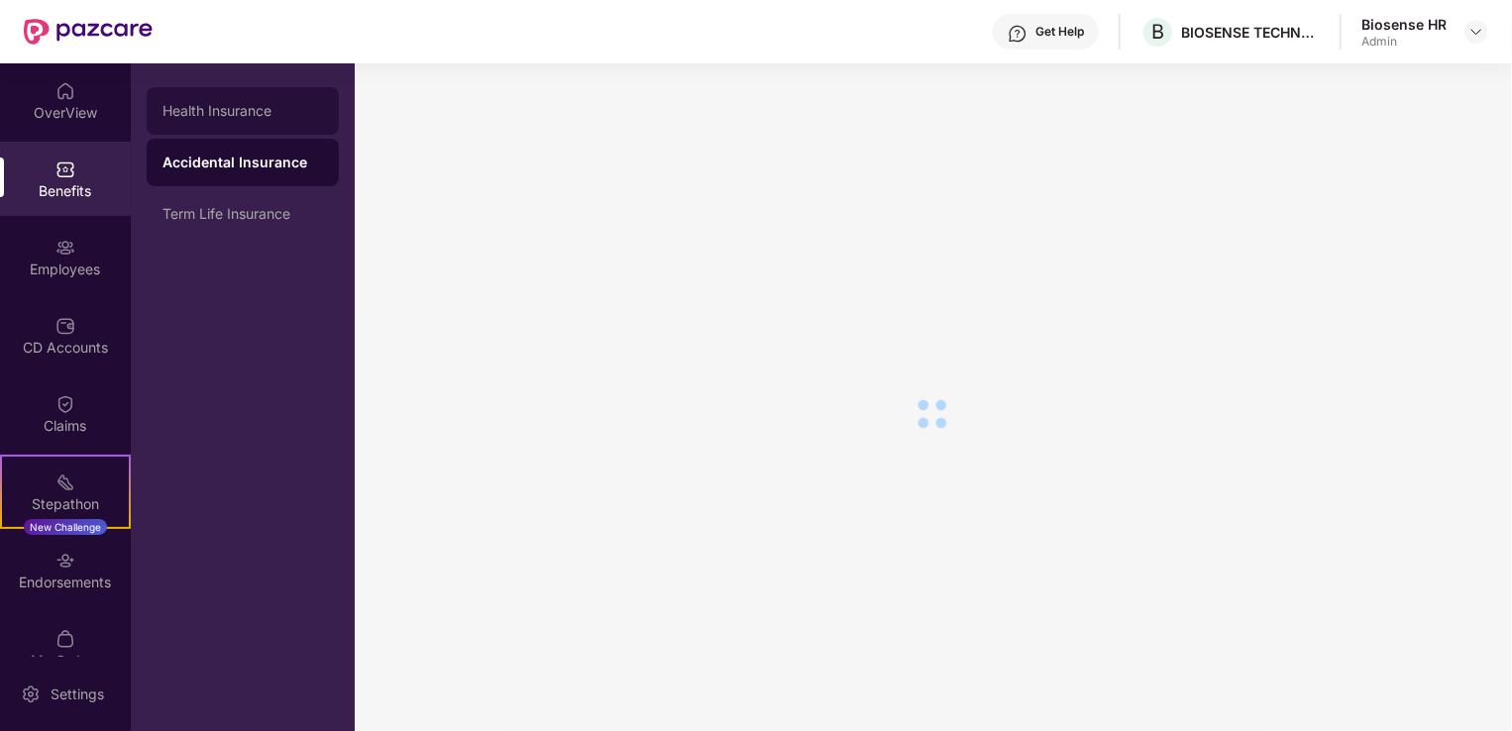
click at [241, 118] on div "Health Insurance" at bounding box center [243, 111] width 161 height 16
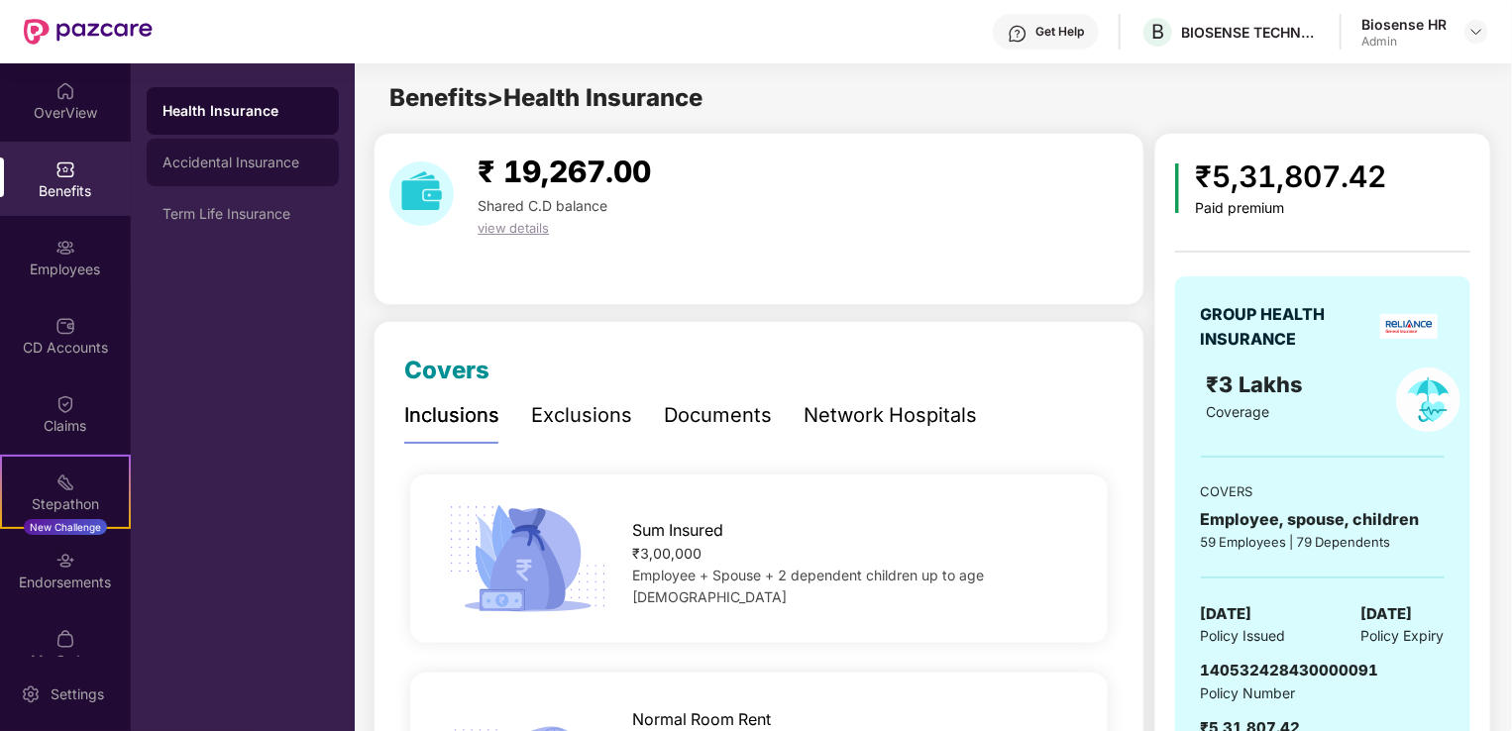
click at [220, 155] on div "Accidental Insurance" at bounding box center [243, 163] width 161 height 16
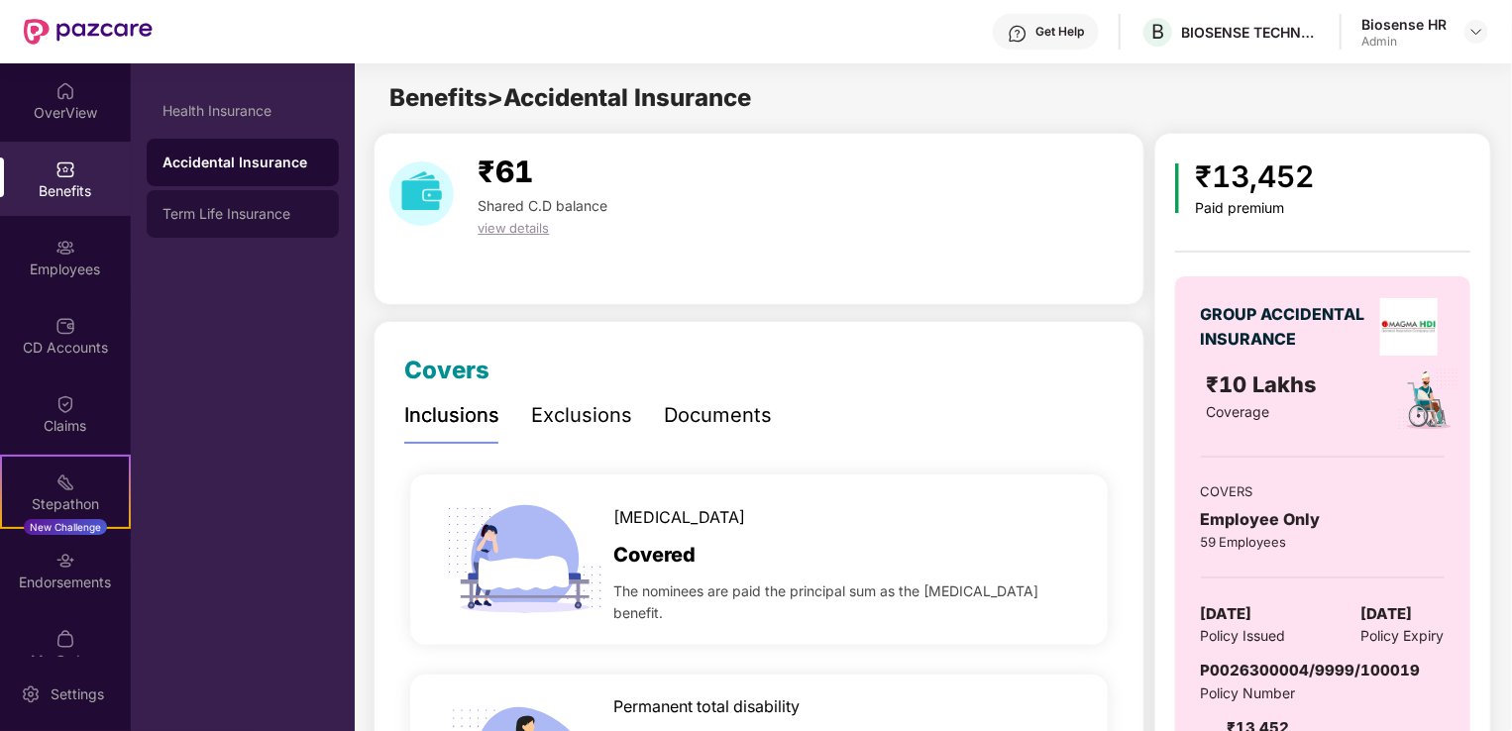
click at [220, 196] on div "Term Life Insurance" at bounding box center [243, 214] width 192 height 48
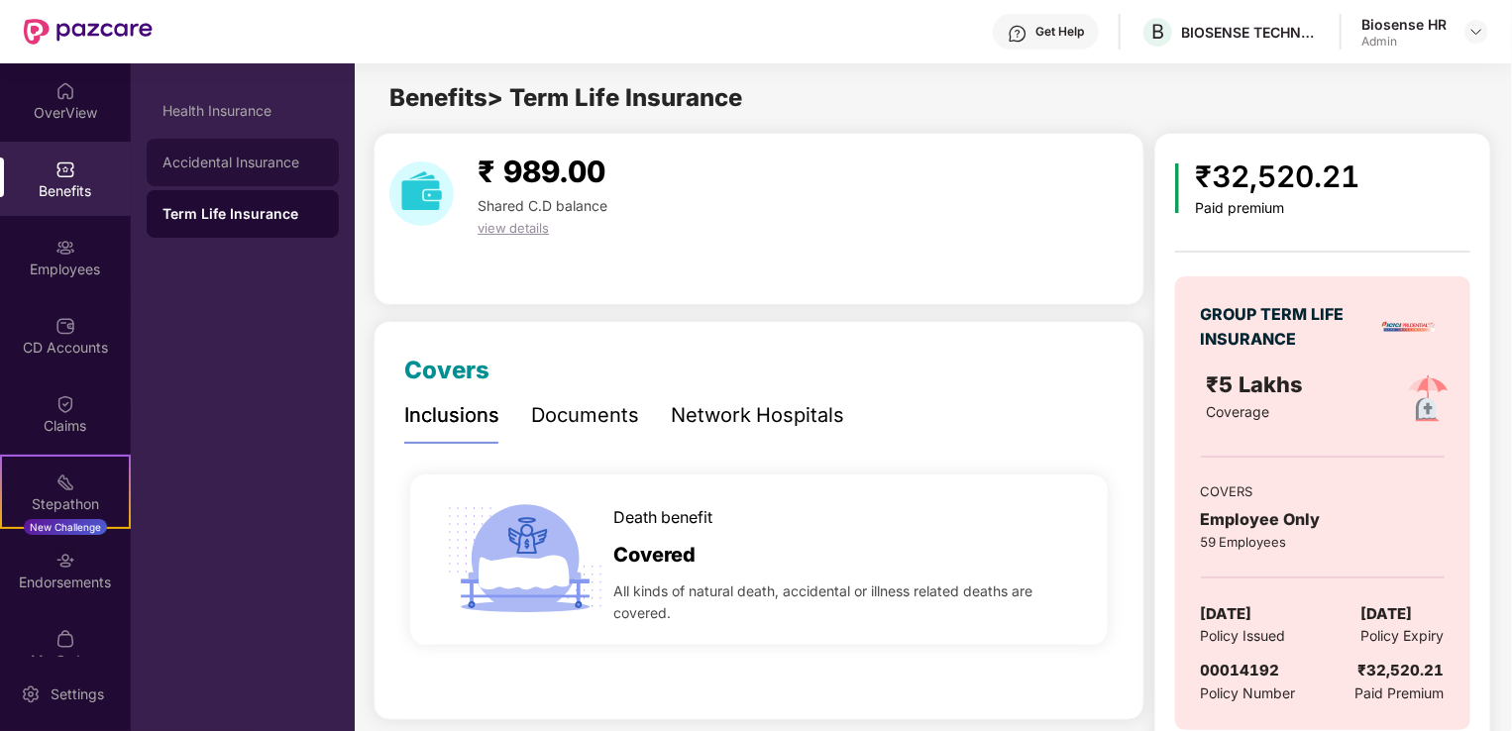
click at [210, 164] on div "Accidental Insurance" at bounding box center [243, 163] width 161 height 16
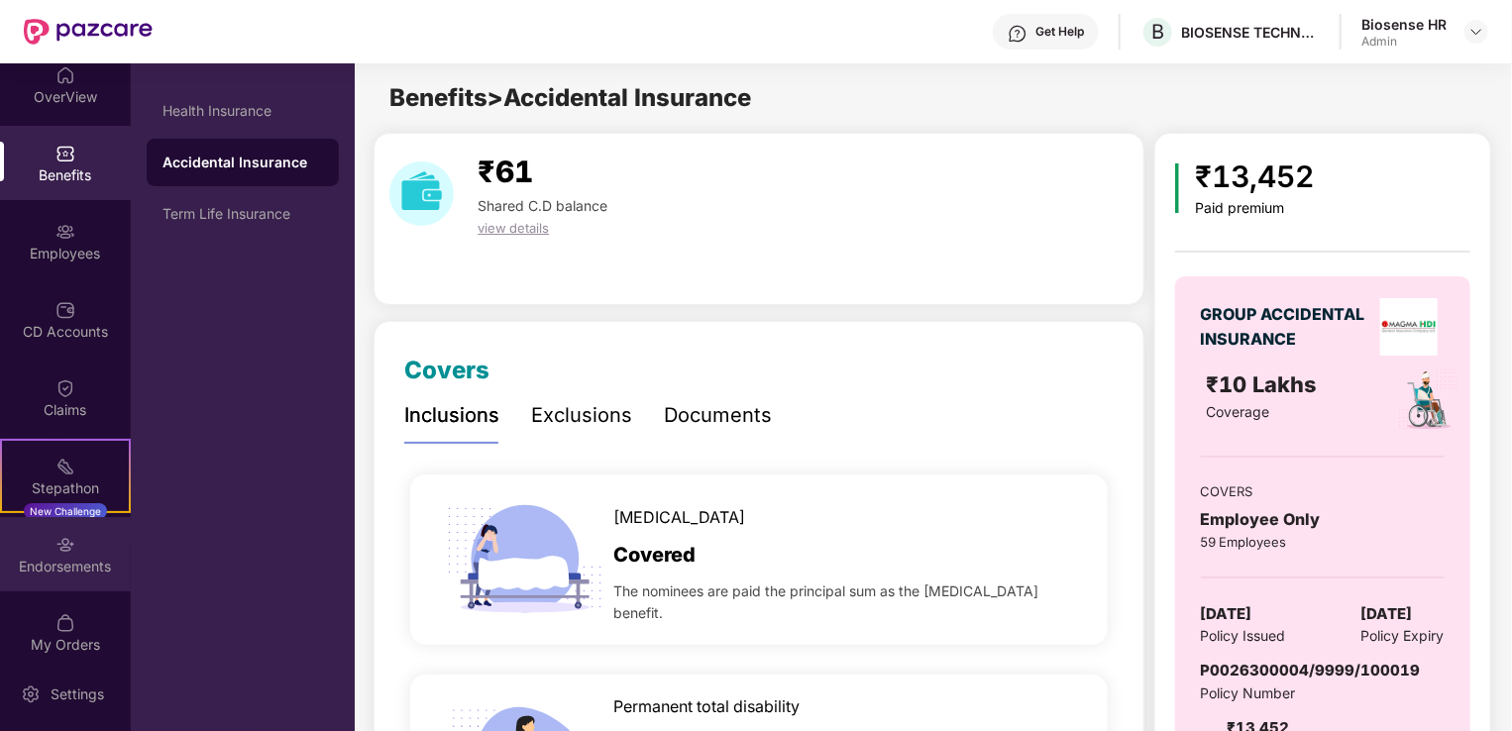
scroll to position [32, 0]
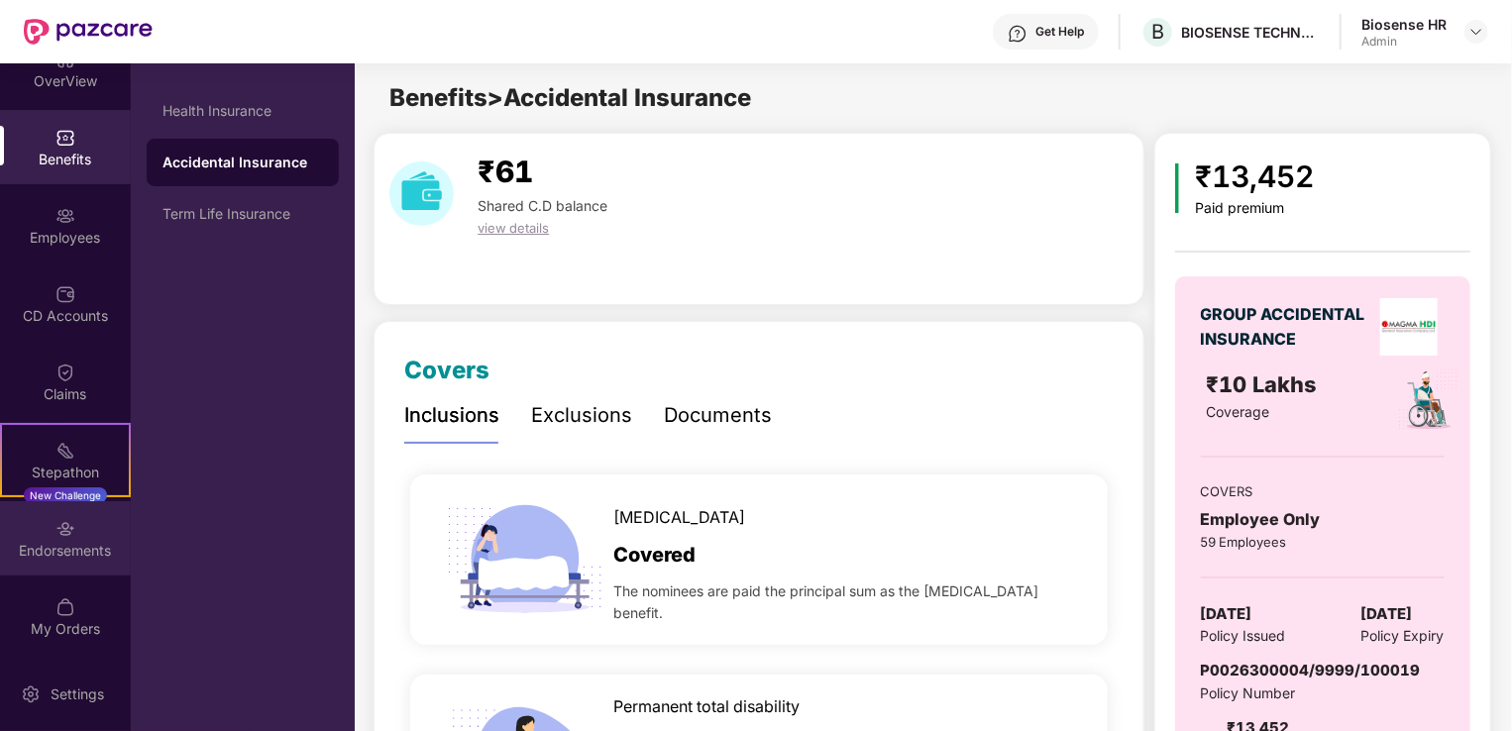
click at [57, 521] on img at bounding box center [66, 529] width 20 height 20
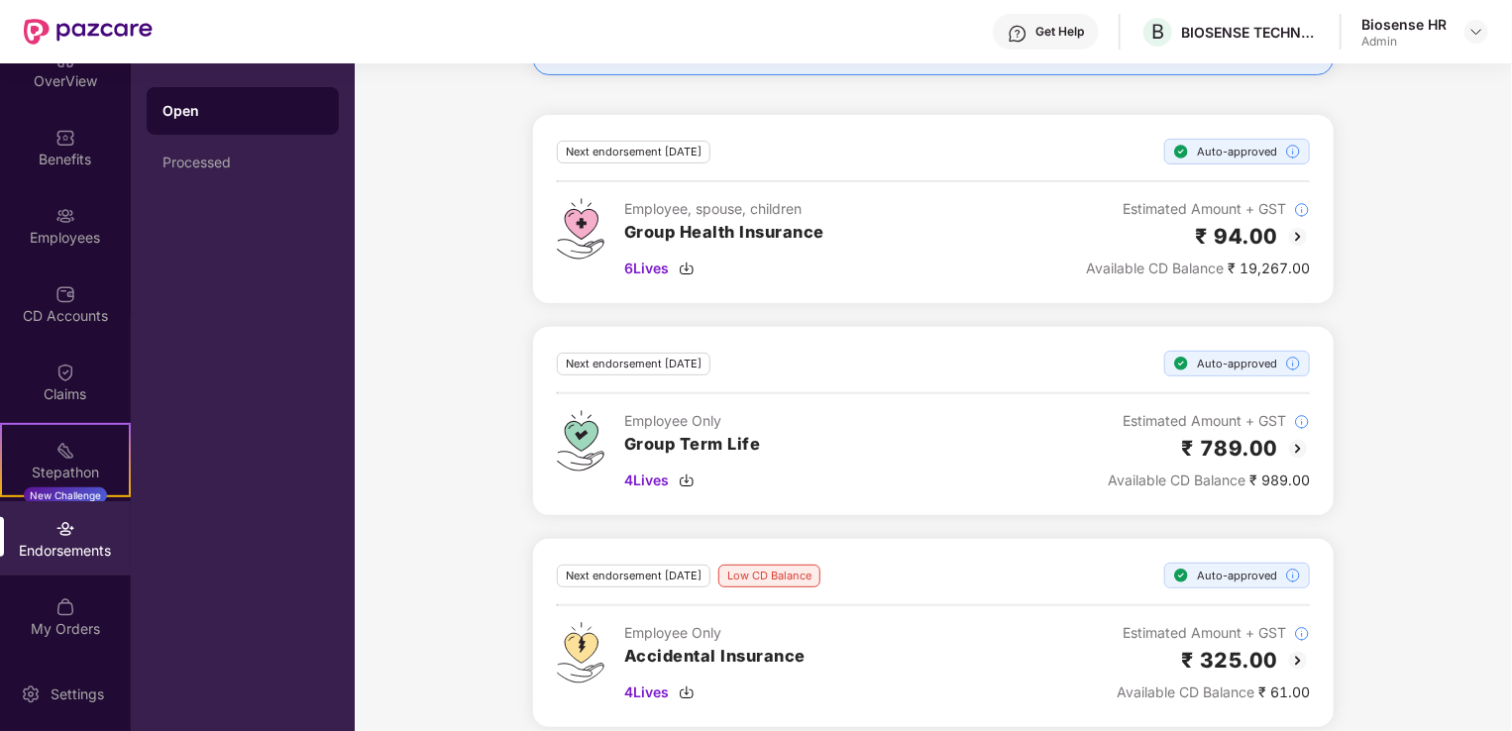
scroll to position [246, 0]
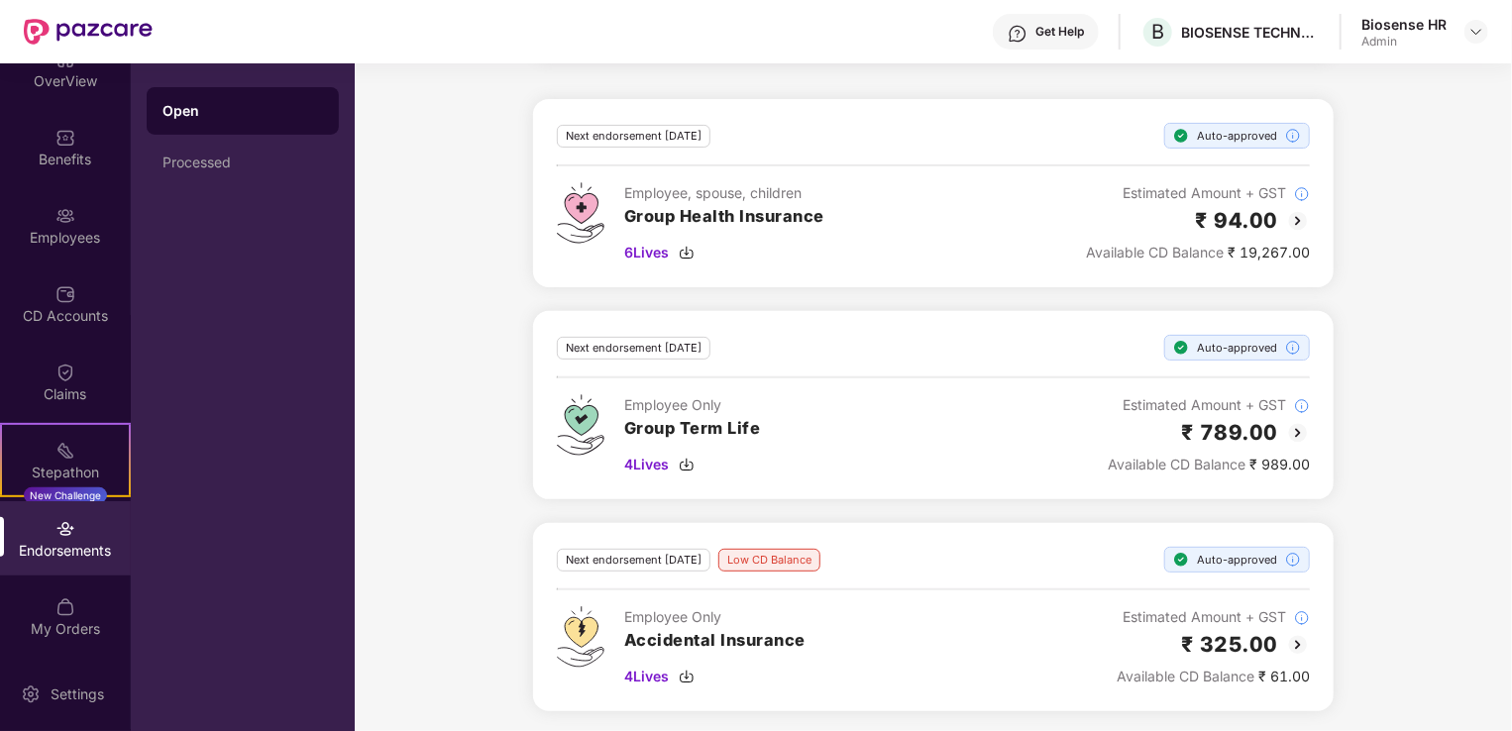
click at [1303, 217] on img at bounding box center [1298, 221] width 24 height 24
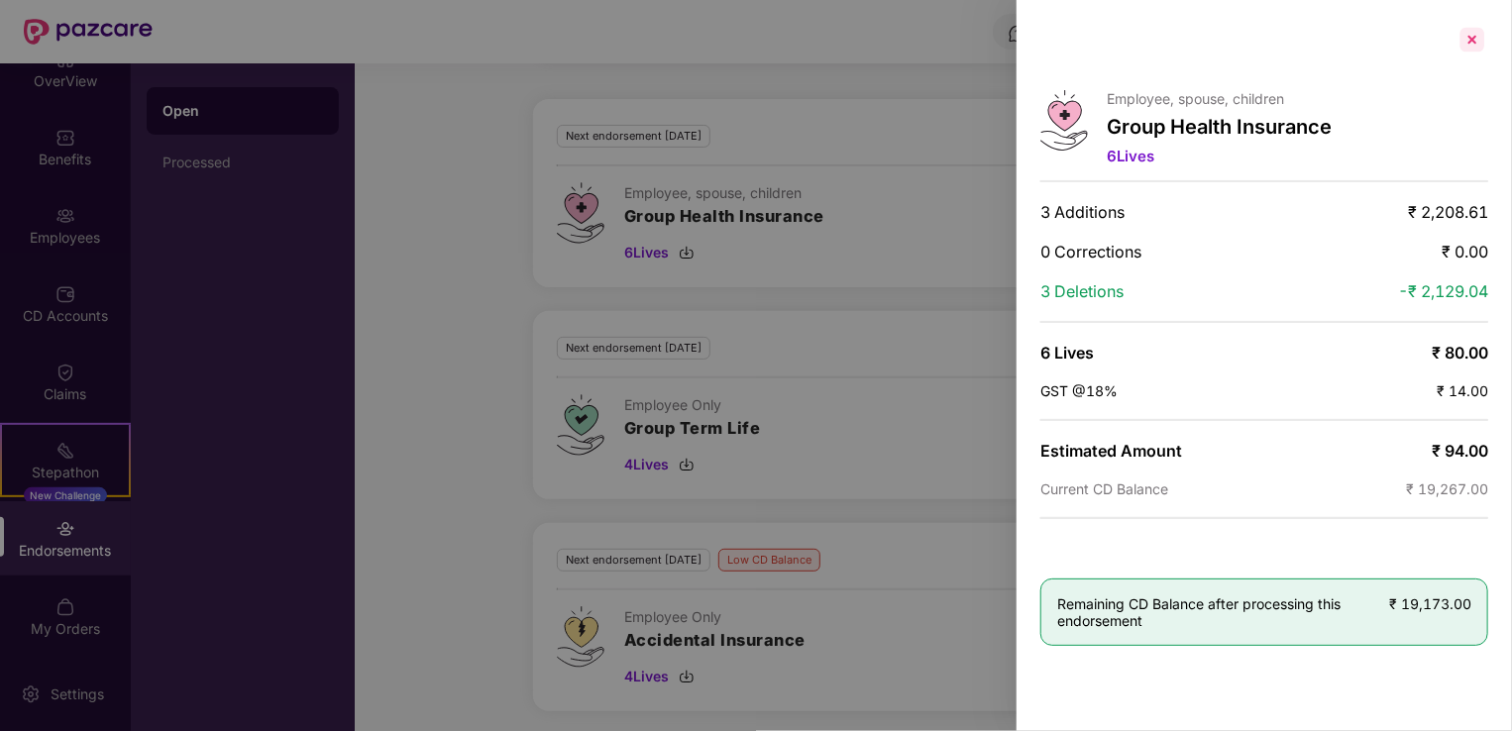
click at [1472, 39] on div at bounding box center [1473, 40] width 32 height 32
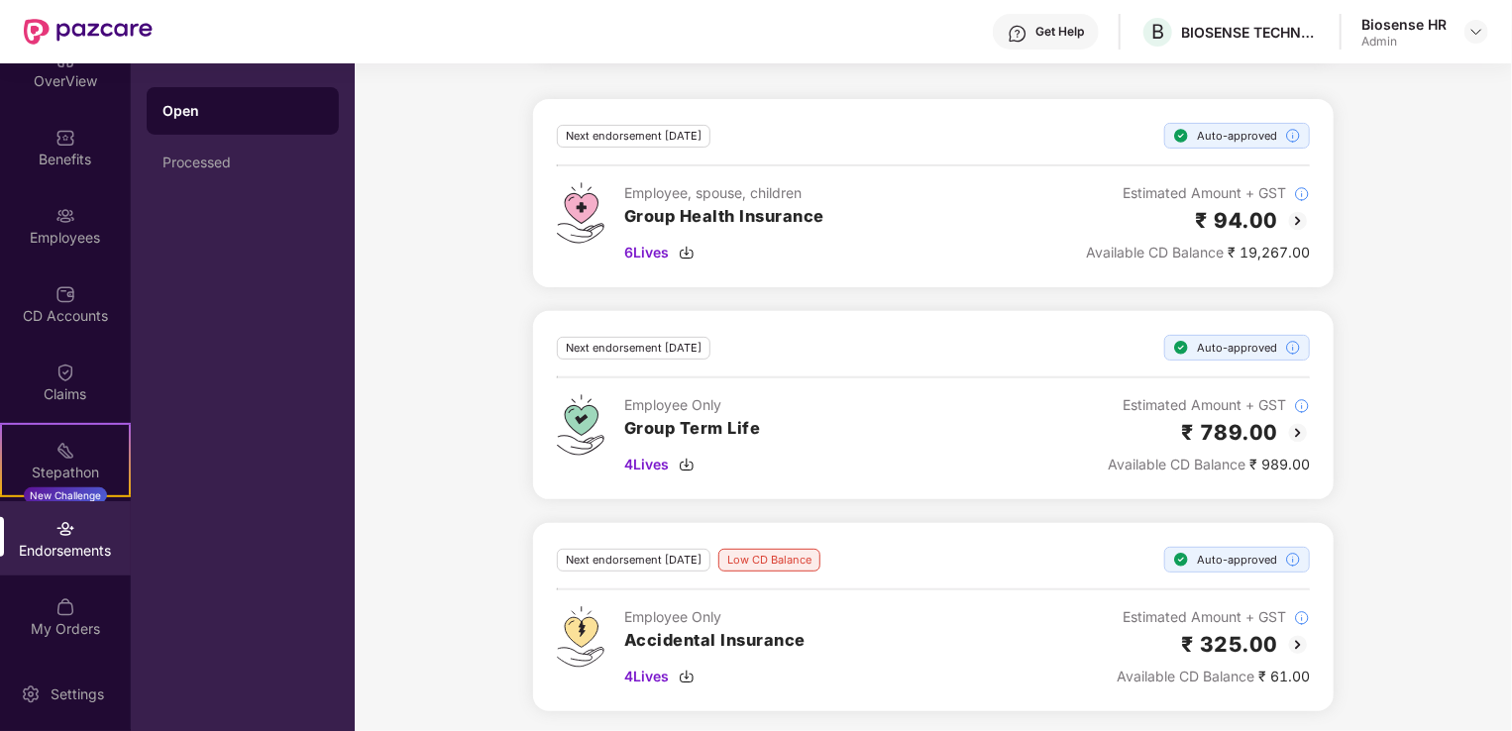
click at [1294, 436] on img at bounding box center [1298, 433] width 24 height 24
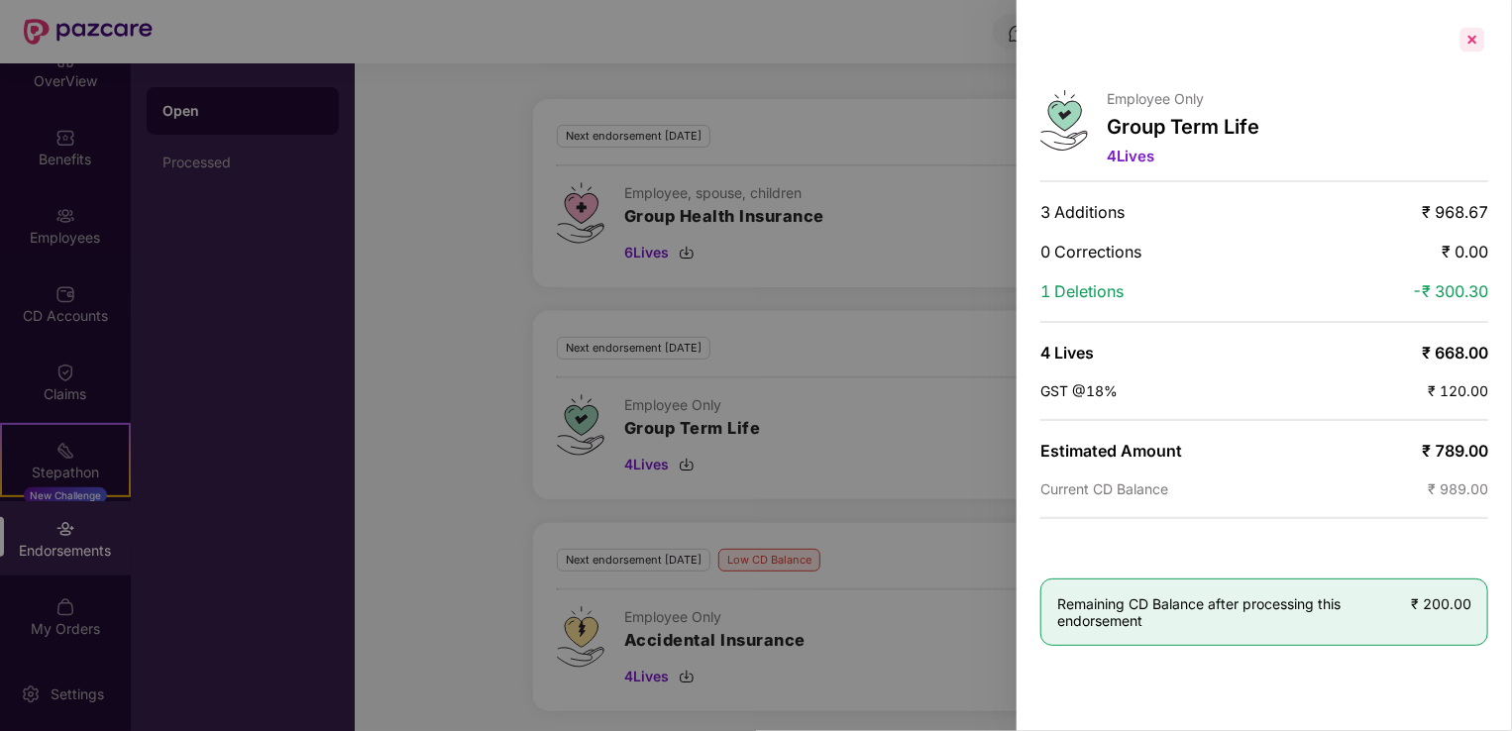
click at [1466, 38] on div at bounding box center [1473, 40] width 32 height 32
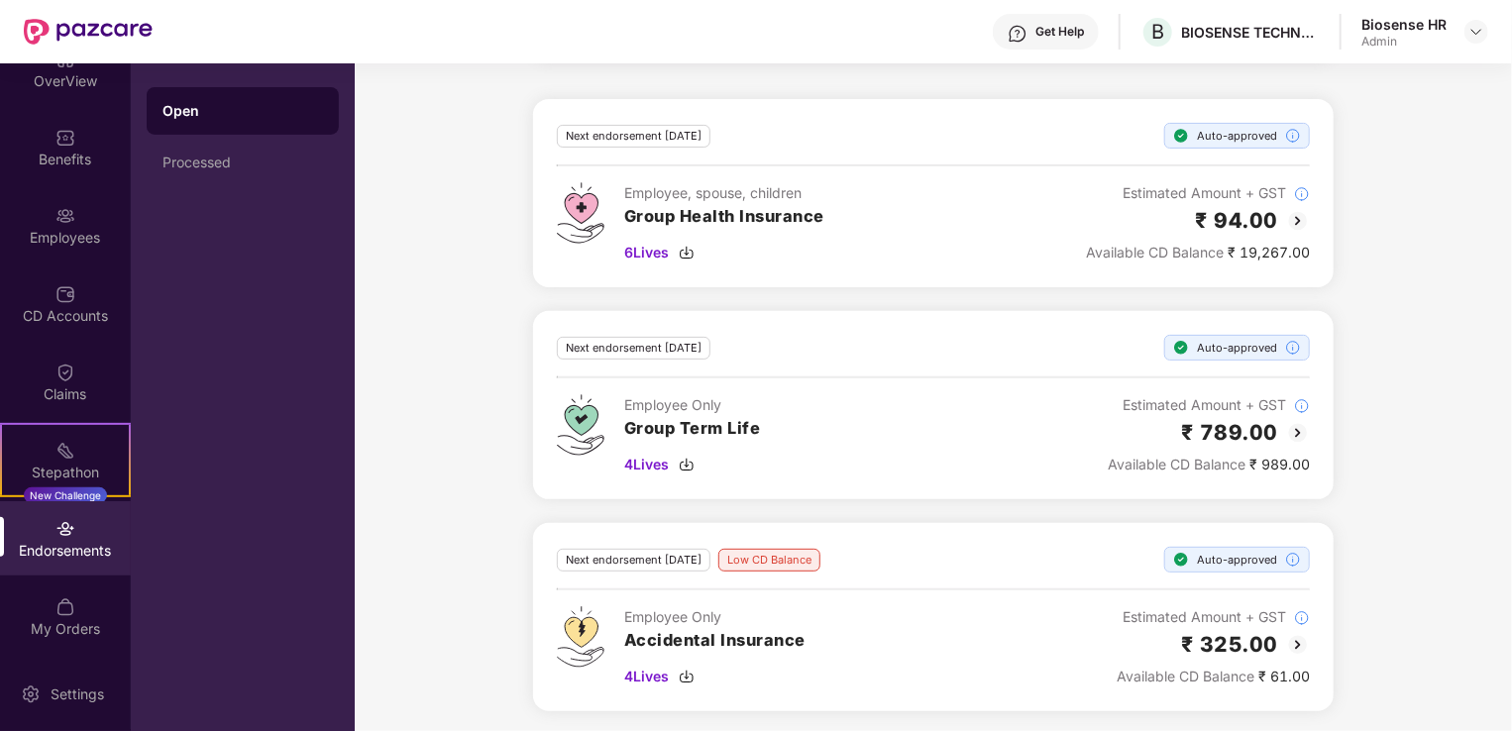
click at [1304, 644] on img at bounding box center [1298, 645] width 24 height 24
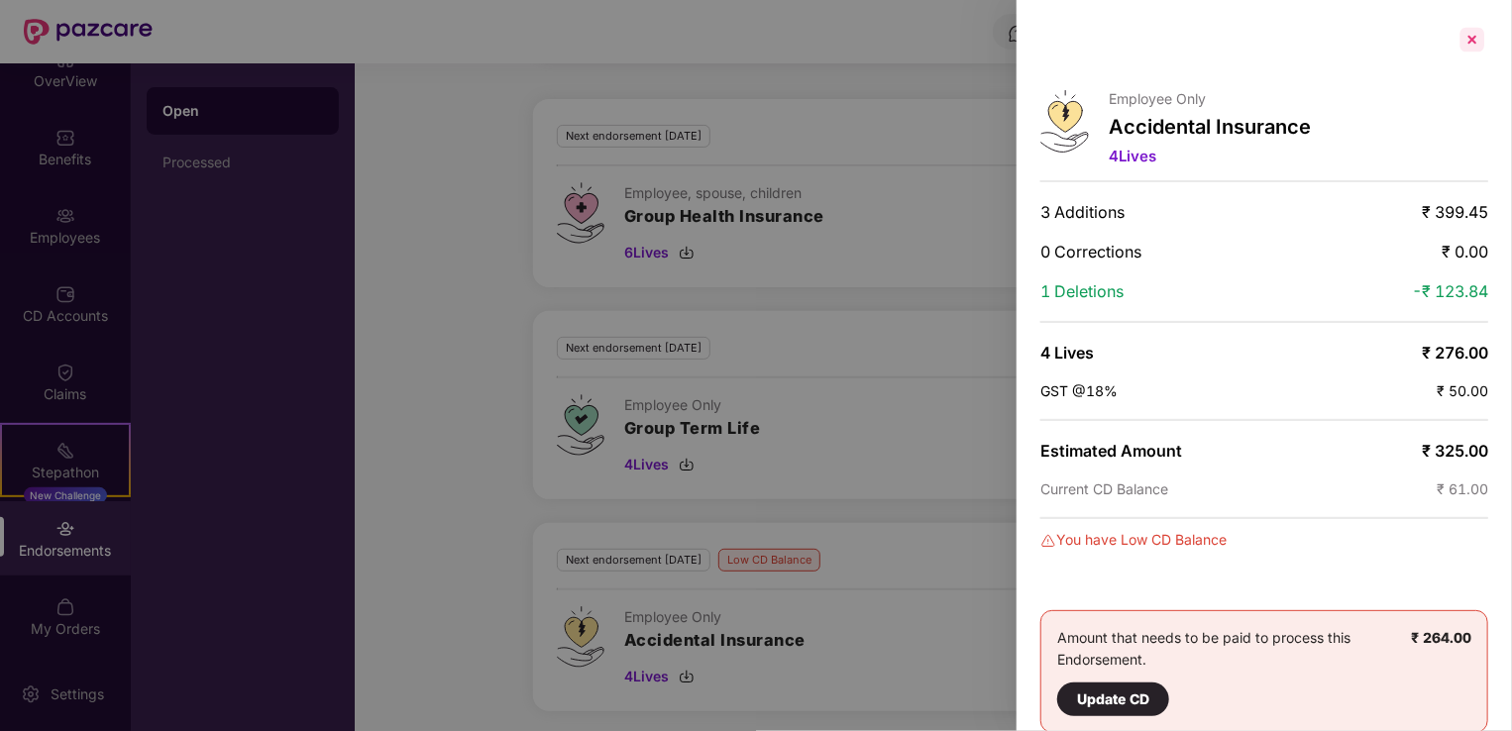
click at [1479, 39] on div at bounding box center [1473, 40] width 32 height 32
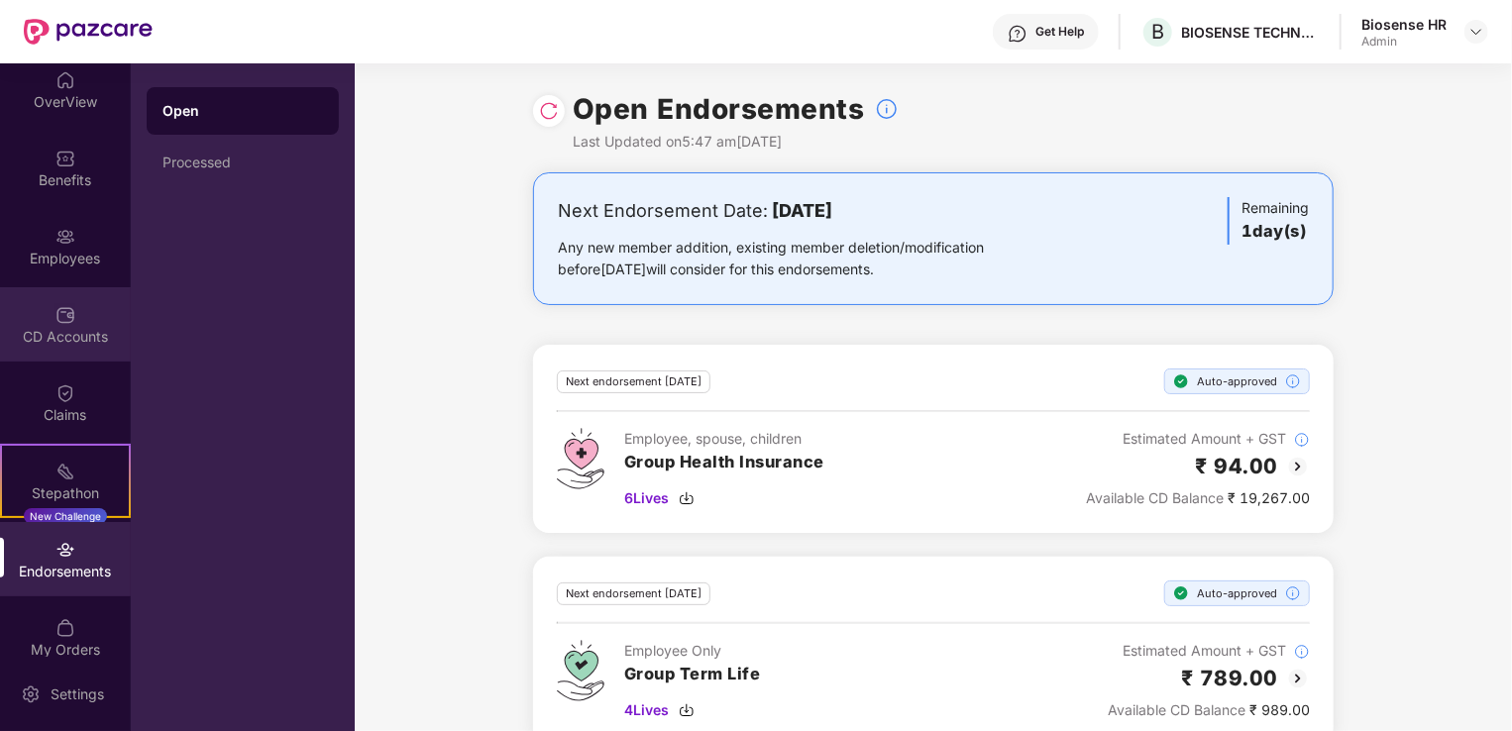
scroll to position [0, 0]
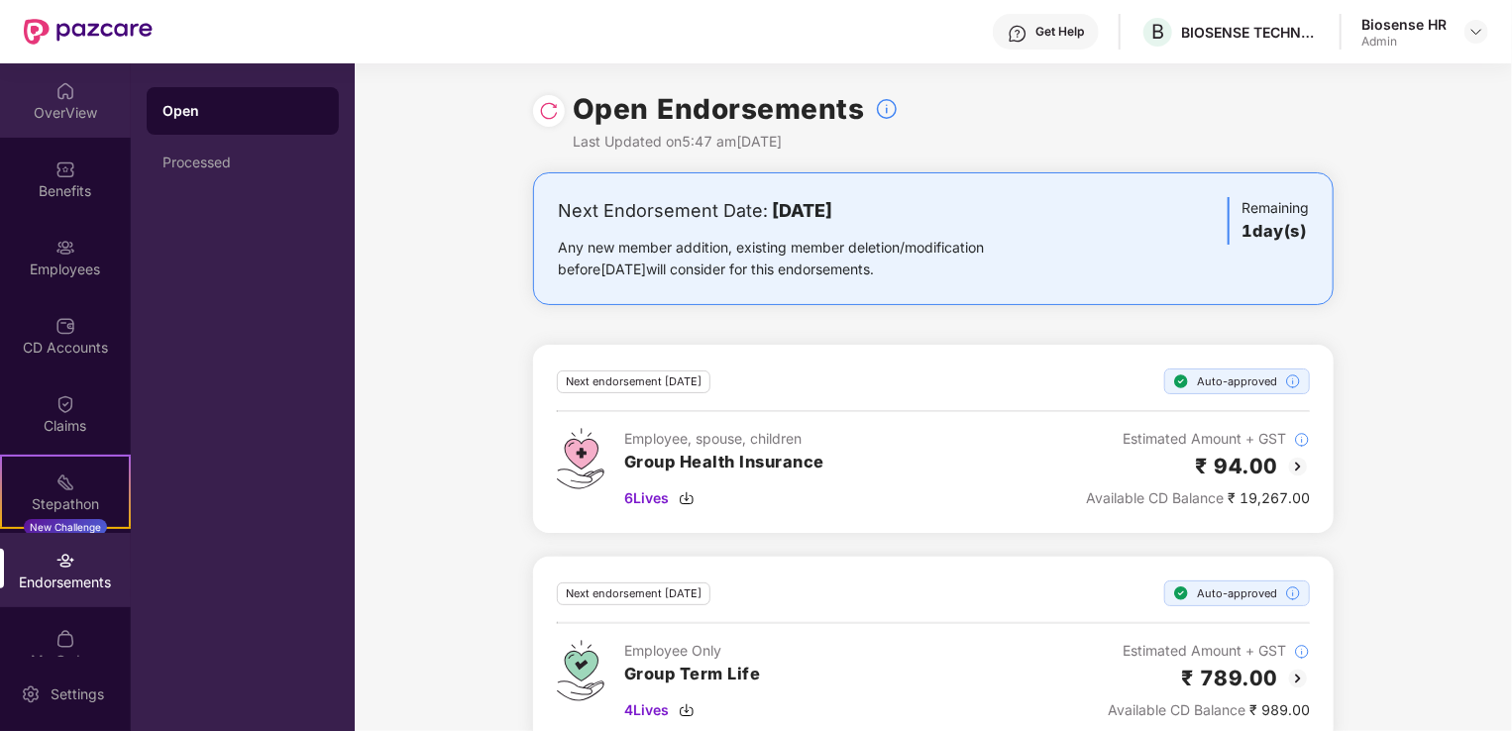
click at [71, 104] on div "OverView" at bounding box center [65, 113] width 131 height 20
